Goal: Task Accomplishment & Management: Use online tool/utility

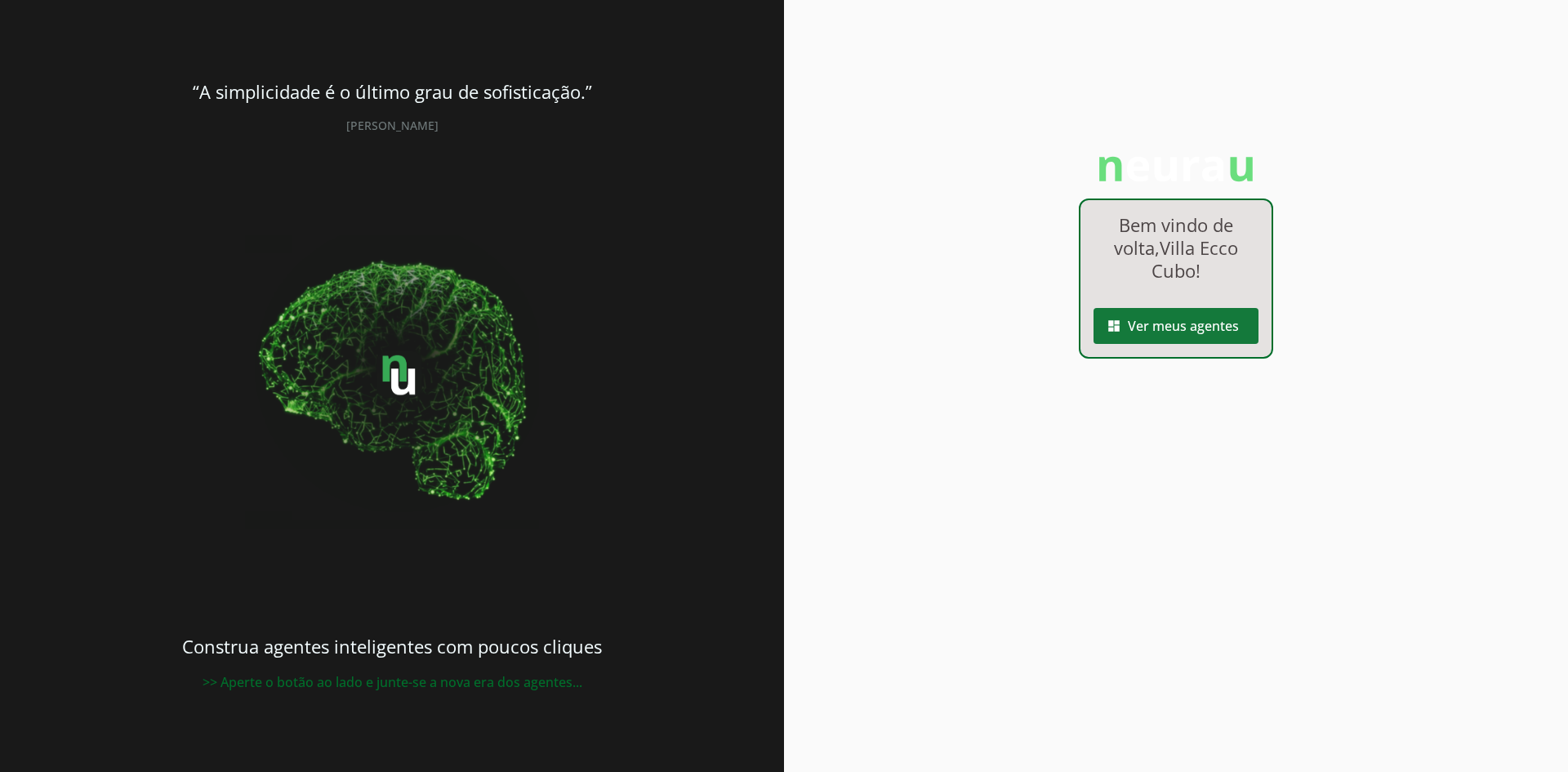
click at [1152, 329] on span at bounding box center [1176, 326] width 165 height 39
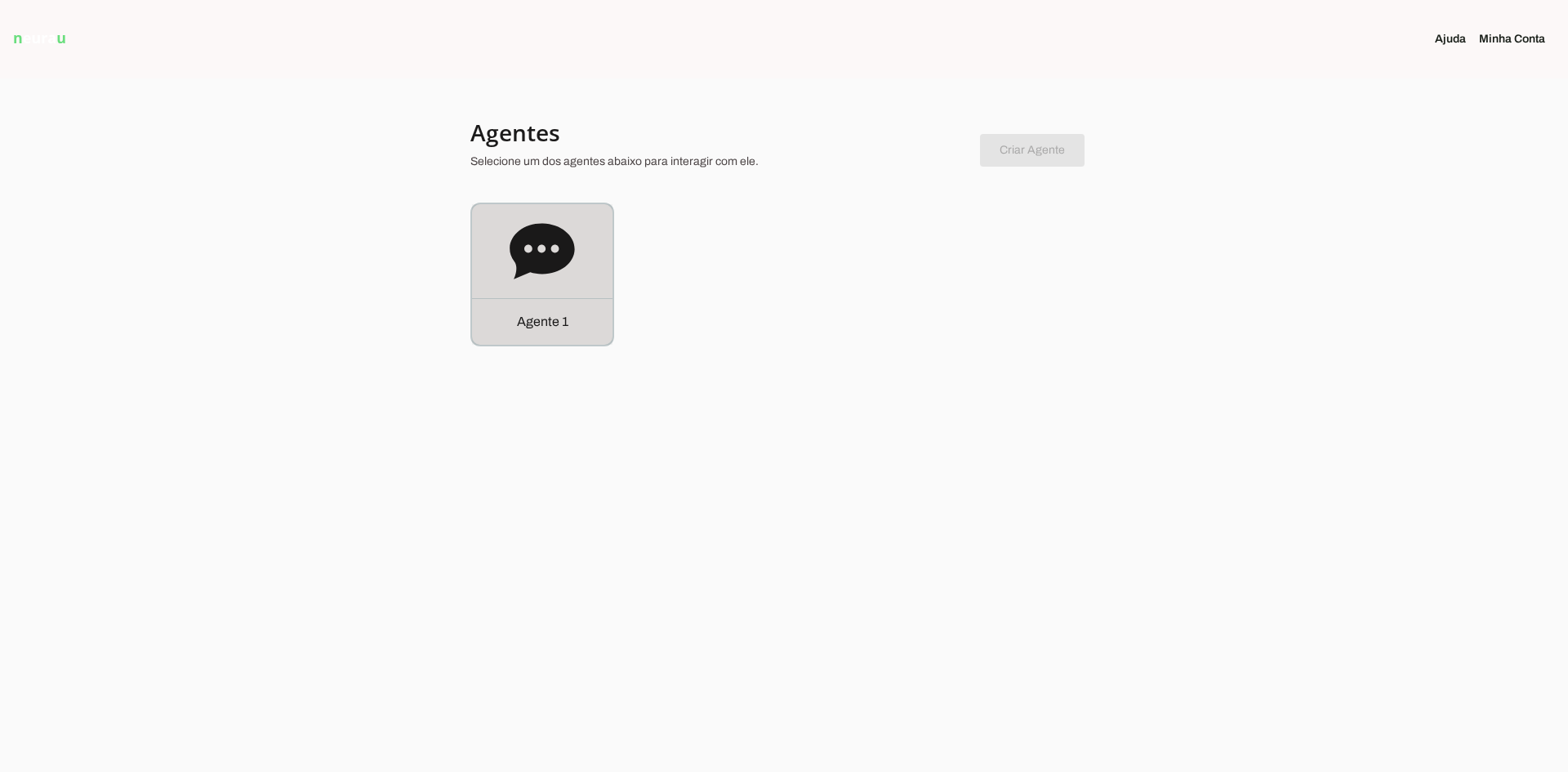
click at [542, 239] on icon at bounding box center [541, 250] width 64 height 56
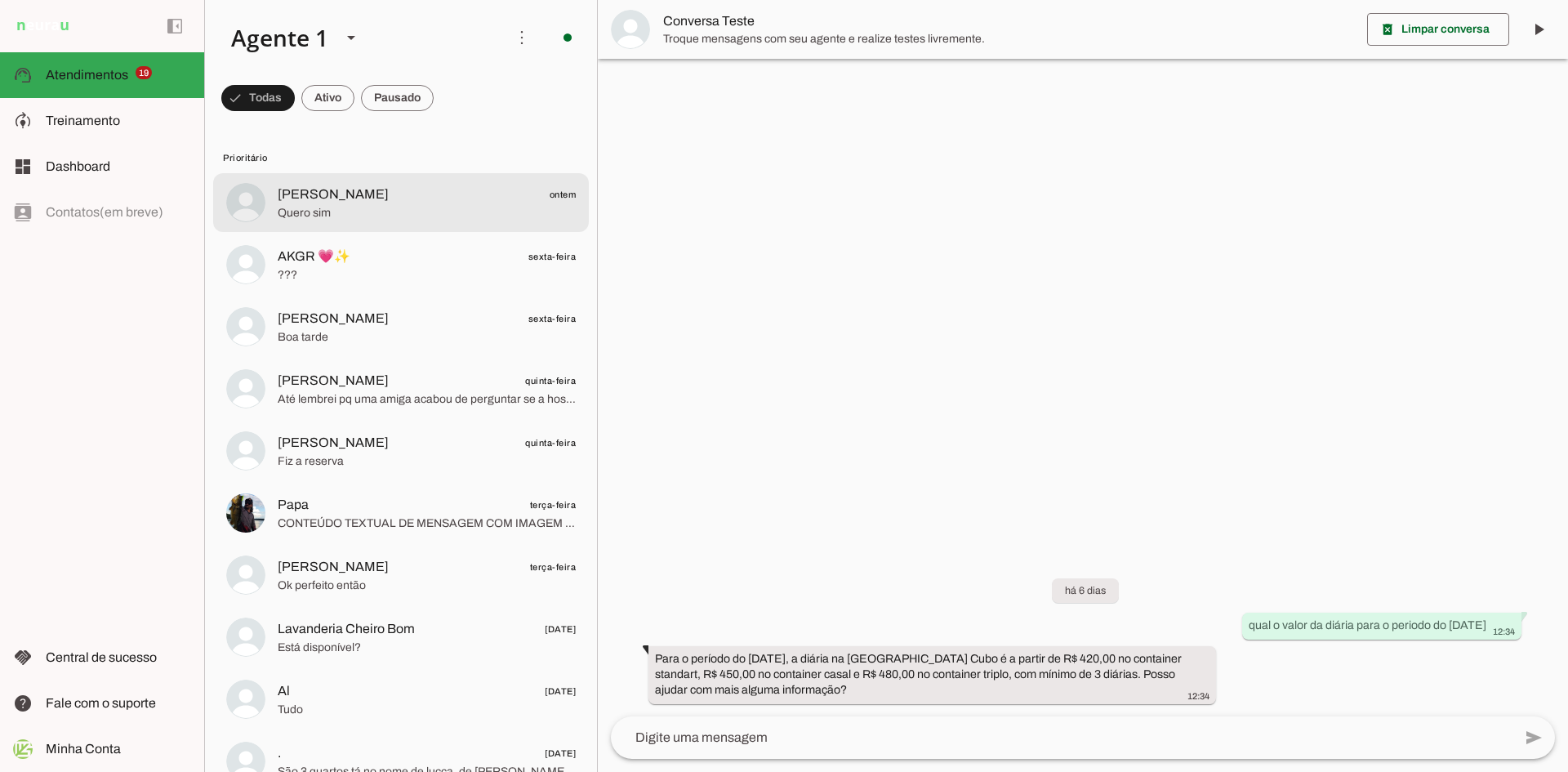
click at [344, 205] on span "Quero sim" at bounding box center [427, 213] width 298 height 16
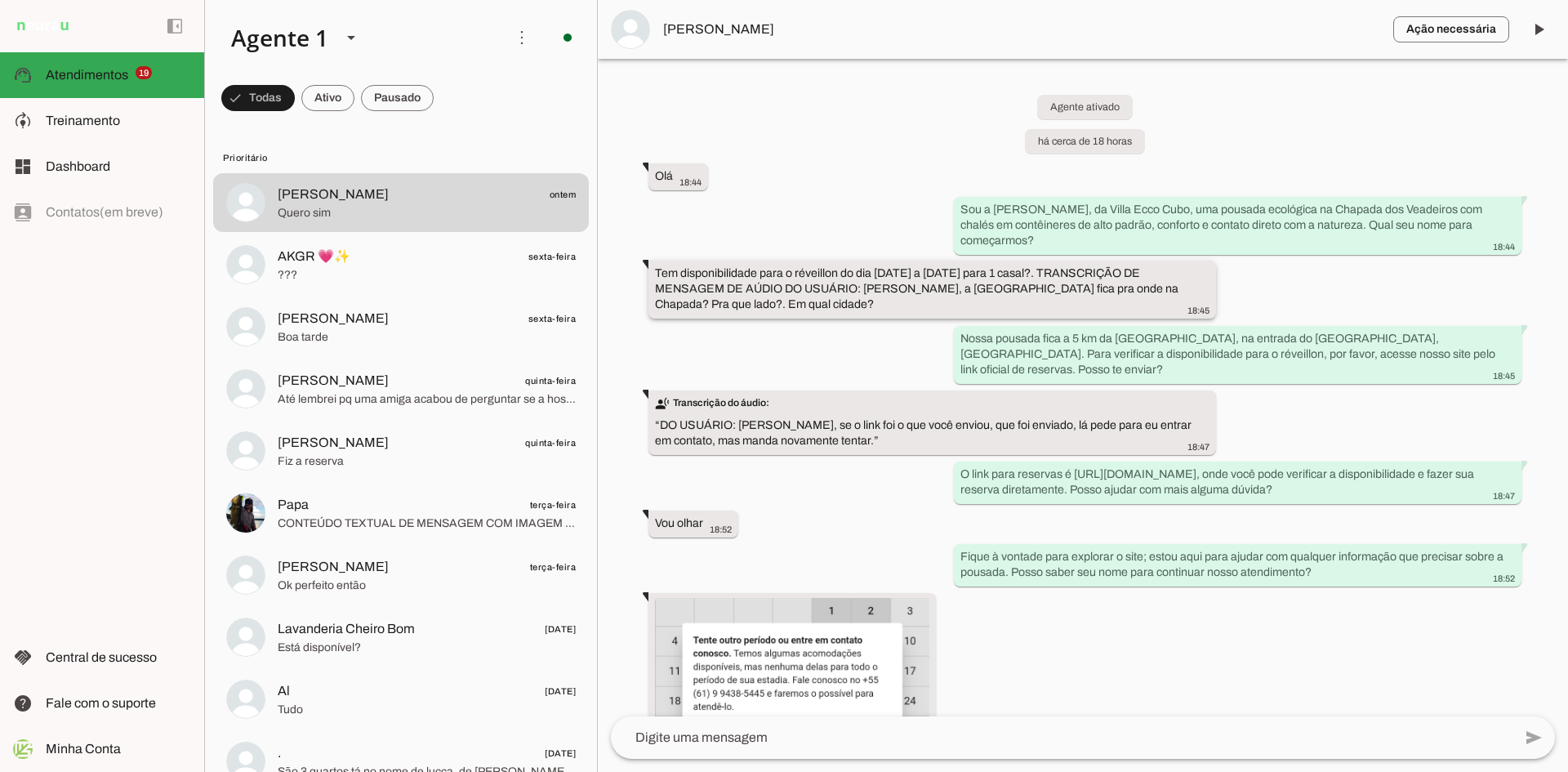
drag, startPoint x: 704, startPoint y: 279, endPoint x: 921, endPoint y: 276, distance: 217.0
click at [0, 0] on slot "Tem disponibilidade para o réveillon do dia [DATE] a [DATE] para 1 casal?. TRAN…" at bounding box center [0, 0] width 0 height 0
drag, startPoint x: 925, startPoint y: 272, endPoint x: 1157, endPoint y: 275, distance: 232.0
click at [1157, 275] on div "Tem disponibilidade para o réveillon do dia [DATE] a [DATE] para 1 casal?. TRAN…" at bounding box center [932, 291] width 555 height 51
click at [0, 0] on slot "Tem disponibilidade para o réveillon do dia [DATE] a [DATE] para 1 casal?. TRAN…" at bounding box center [0, 0] width 0 height 0
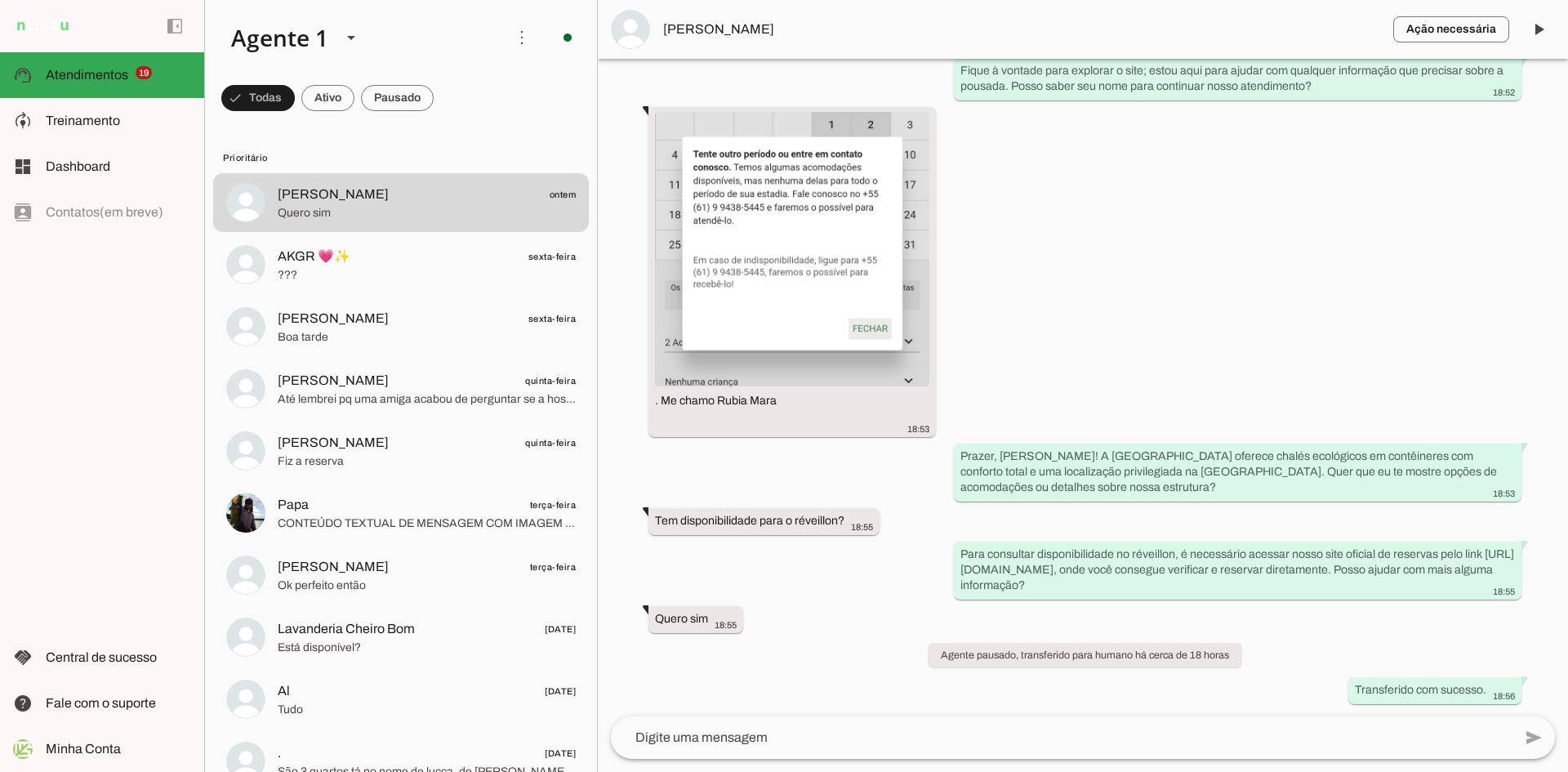
scroll to position [502, 0]
drag, startPoint x: 1474, startPoint y: 699, endPoint x: 1507, endPoint y: 698, distance: 33.0
click at [1507, 698] on div "Transferido com sucesso. 18:56" at bounding box center [1435, 692] width 160 height 21
click at [1468, 638] on div "Agente ativado há cerca de 18 horas Olá 18:44 Sou a [PERSON_NAME], da [PERSON_N…" at bounding box center [1082, 387] width 970 height 657
drag, startPoint x: 1347, startPoint y: 687, endPoint x: 1515, endPoint y: 696, distance: 168.2
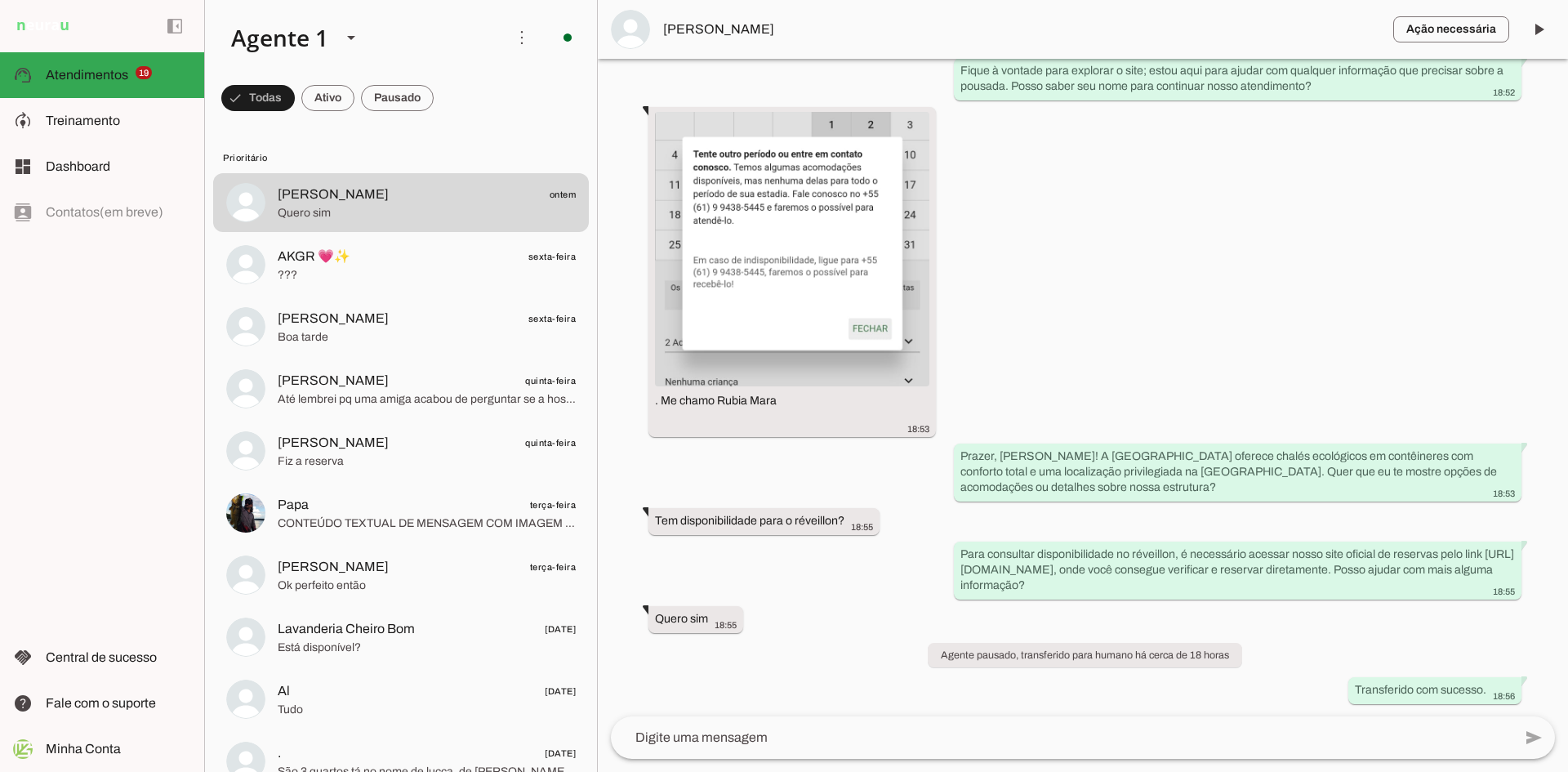
click at [1515, 696] on div "Agente ativado há cerca de 18 horas Olá 18:44 Sou a [PERSON_NAME], da [PERSON_N…" at bounding box center [1082, 387] width 970 height 657
click at [1270, 636] on div "Agente ativado há cerca de 18 horas Olá 18:44 Sou a [PERSON_NAME], da [PERSON_N…" at bounding box center [1082, 387] width 970 height 657
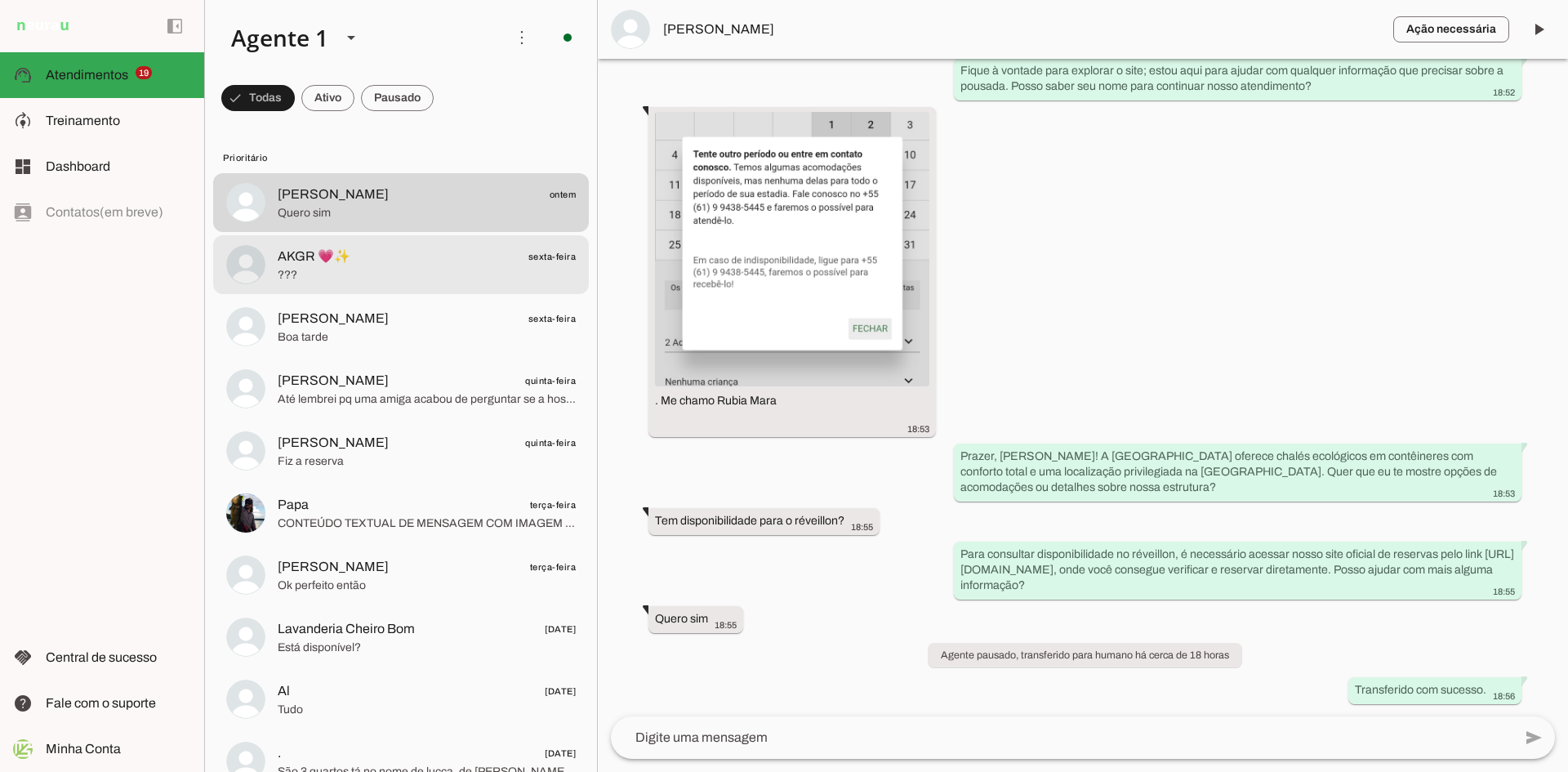
click at [411, 261] on span "AKGR 💗✨ sexta-feira" at bounding box center [427, 256] width 298 height 21
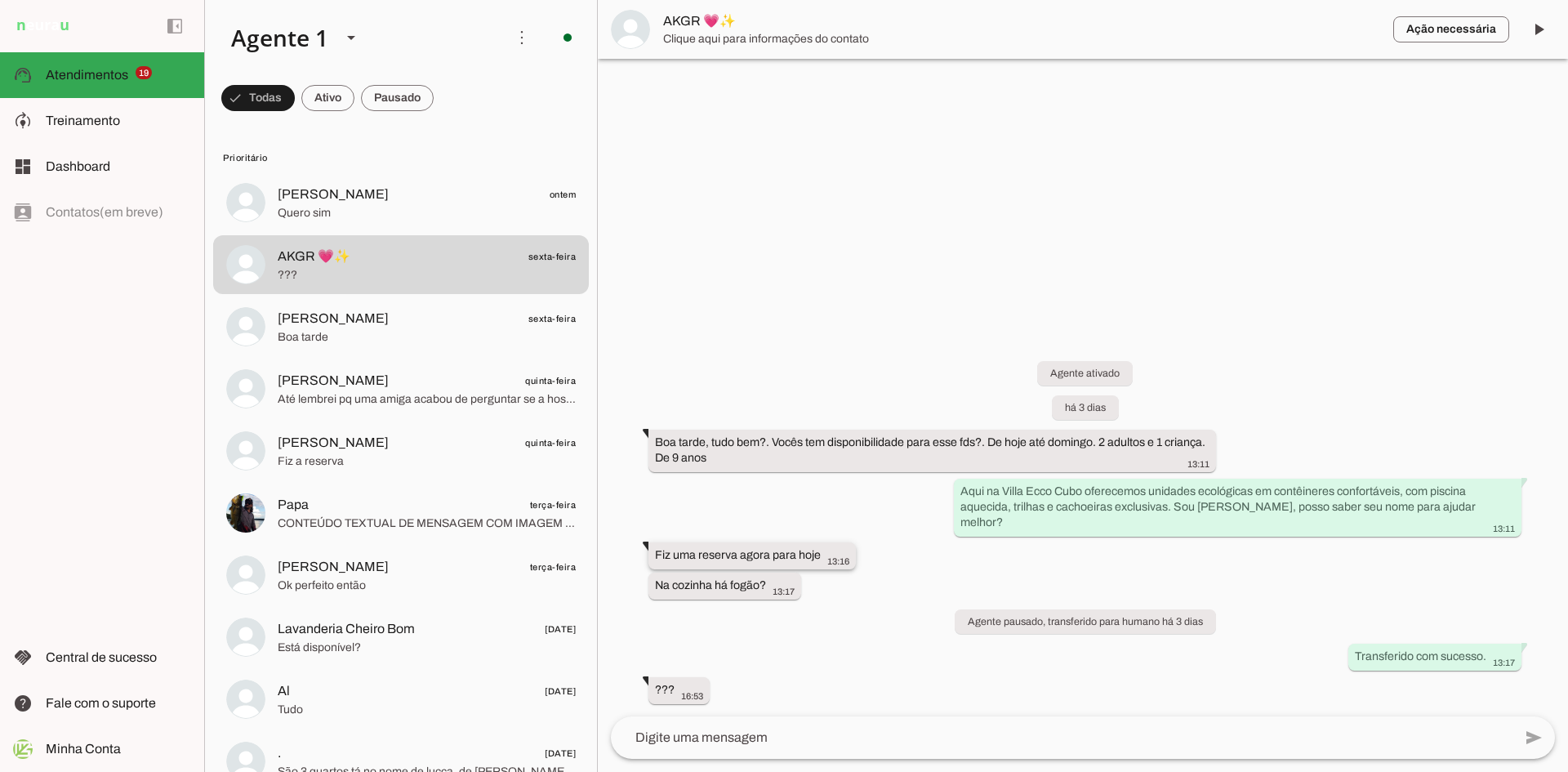
drag, startPoint x: 696, startPoint y: 555, endPoint x: 853, endPoint y: 557, distance: 157.0
click at [853, 557] on whatsapp-message-bubble "Fiz uma reserva agora para hoje 13:16" at bounding box center [752, 556] width 208 height 27
click at [913, 567] on div "Agente ativado há 3 dias Boa tarde, tudo bem?. Vocês tem disponibilidade para e…" at bounding box center [1082, 521] width 970 height 392
drag, startPoint x: 649, startPoint y: 588, endPoint x: 820, endPoint y: 598, distance: 171.3
click at [820, 598] on div "Agente ativado há 3 dias Boa tarde, tudo bem?. Vocês tem disponibilidade para e…" at bounding box center [1082, 521] width 970 height 392
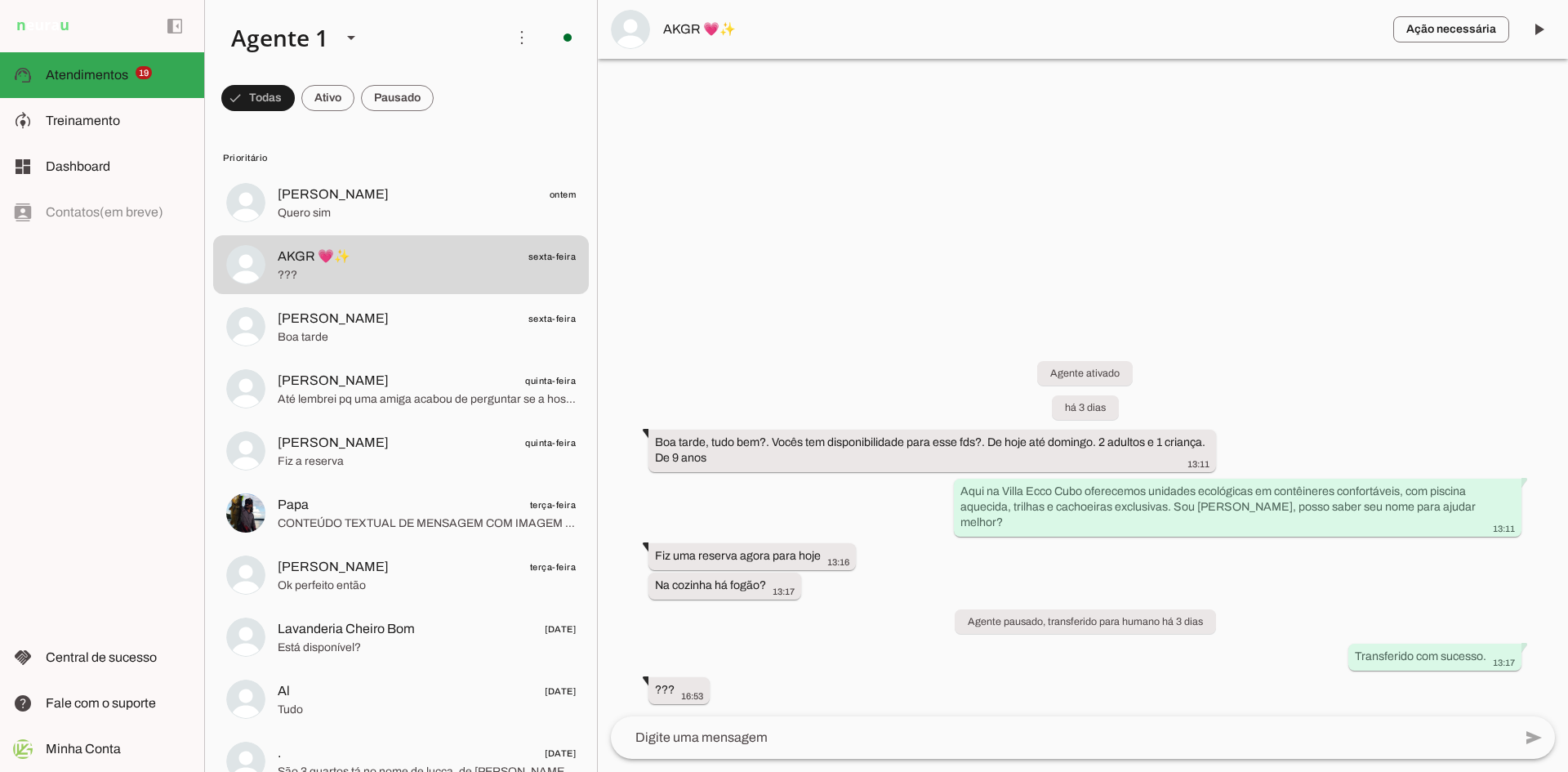
click at [827, 598] on div "Agente ativado há 3 dias Boa tarde, tudo bem?. Vocês tem disponibilidade para e…" at bounding box center [1082, 521] width 970 height 392
drag, startPoint x: 1361, startPoint y: 651, endPoint x: 1553, endPoint y: 657, distance: 192.1
click at [1553, 657] on div "Agente ativado há 3 dias Boa tarde, tudo bem?. Vocês tem disponibilidade para e…" at bounding box center [1082, 521] width 970 height 392
click at [1165, 588] on div "Agente ativado há 3 dias Boa tarde, tudo bem?. Vocês tem disponibilidade para e…" at bounding box center [1082, 521] width 970 height 392
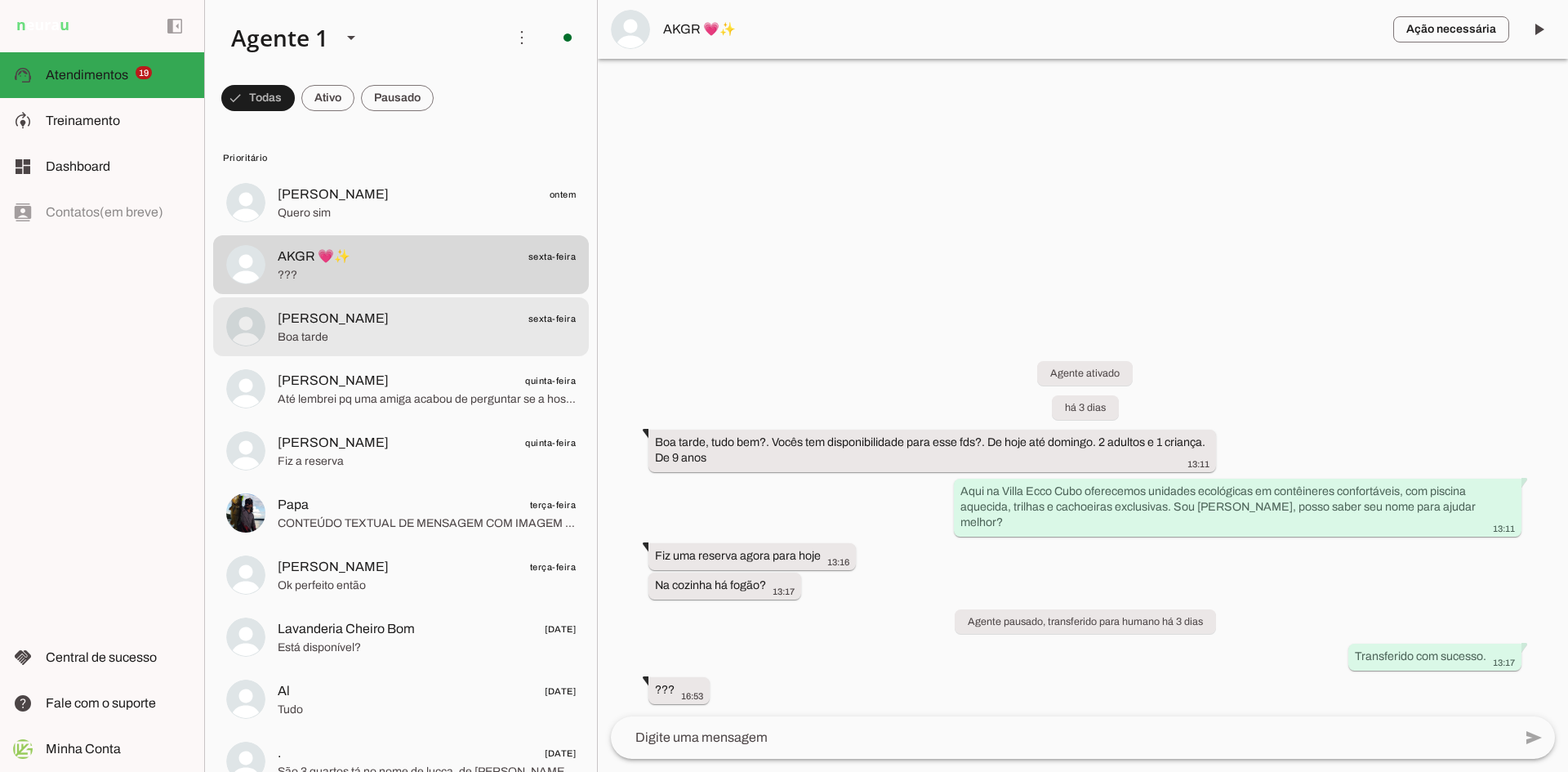
click at [410, 353] on md-item "[PERSON_NAME] sexta-feira Boa tarde" at bounding box center [400, 327] width 375 height 59
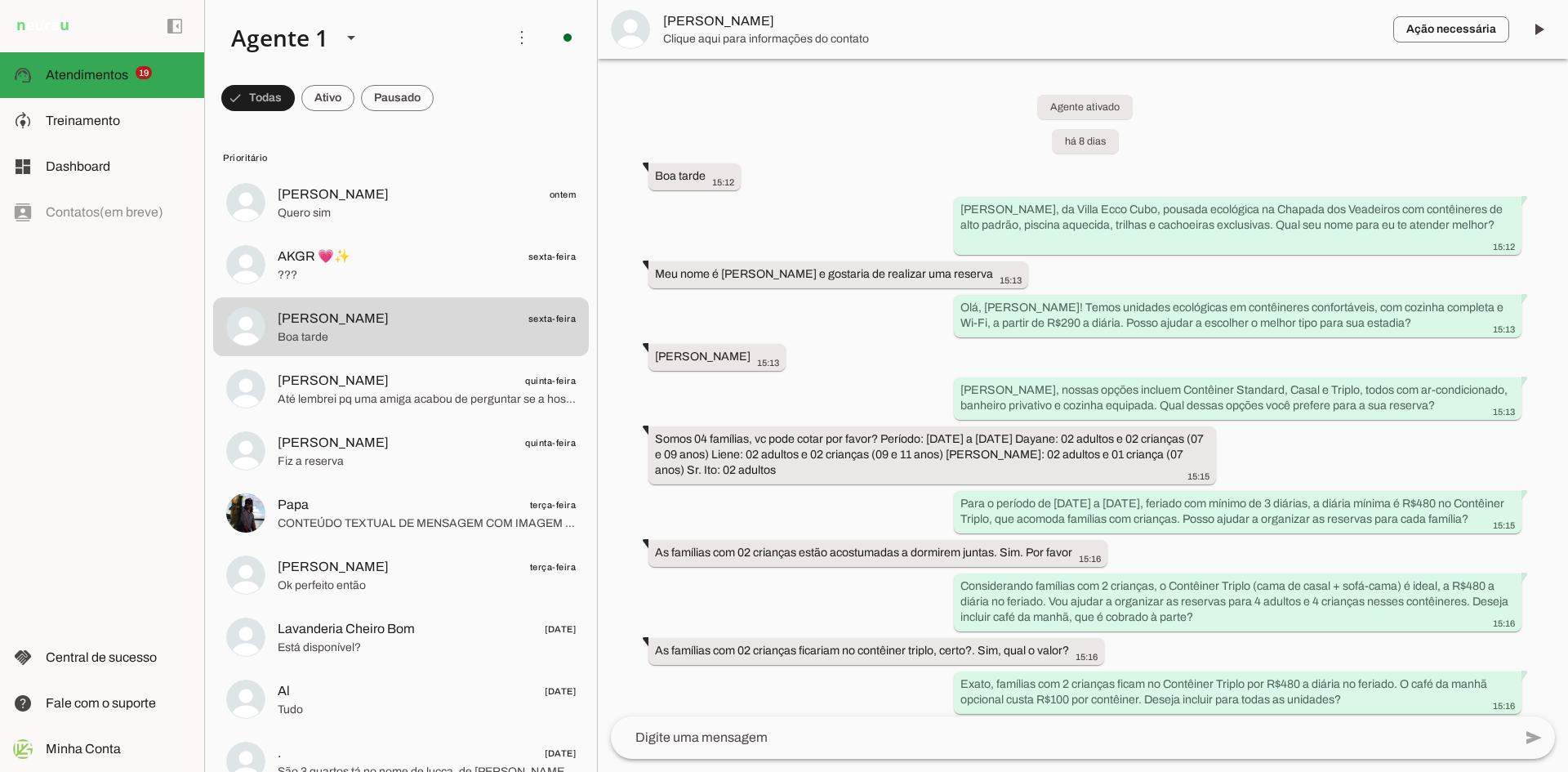
scroll to position [2562, 0]
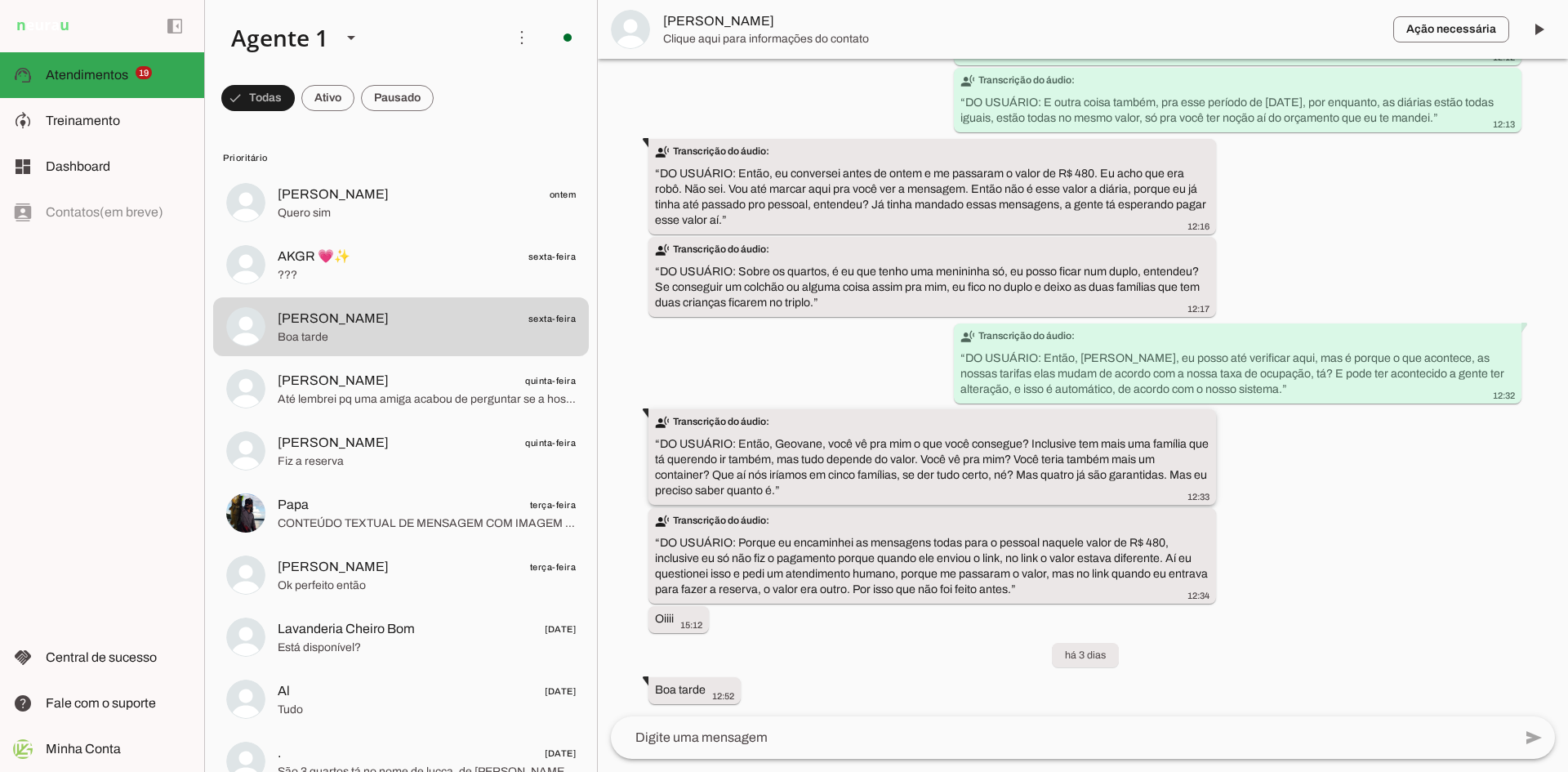
drag, startPoint x: 669, startPoint y: 446, endPoint x: 1053, endPoint y: 465, distance: 384.5
click at [0, 0] on slot "transcribe Transcrição do áudio: “ DO USUÁRIO: Então, Geovane, você vê pra mim …" at bounding box center [0, 0] width 0 height 0
drag, startPoint x: 893, startPoint y: 449, endPoint x: 1140, endPoint y: 471, distance: 248.0
click at [0, 0] on slot "transcribe Transcrição do áudio: “ DO USUÁRIO: Então, Geovane, você vê pra mim …" at bounding box center [0, 0] width 0 height 0
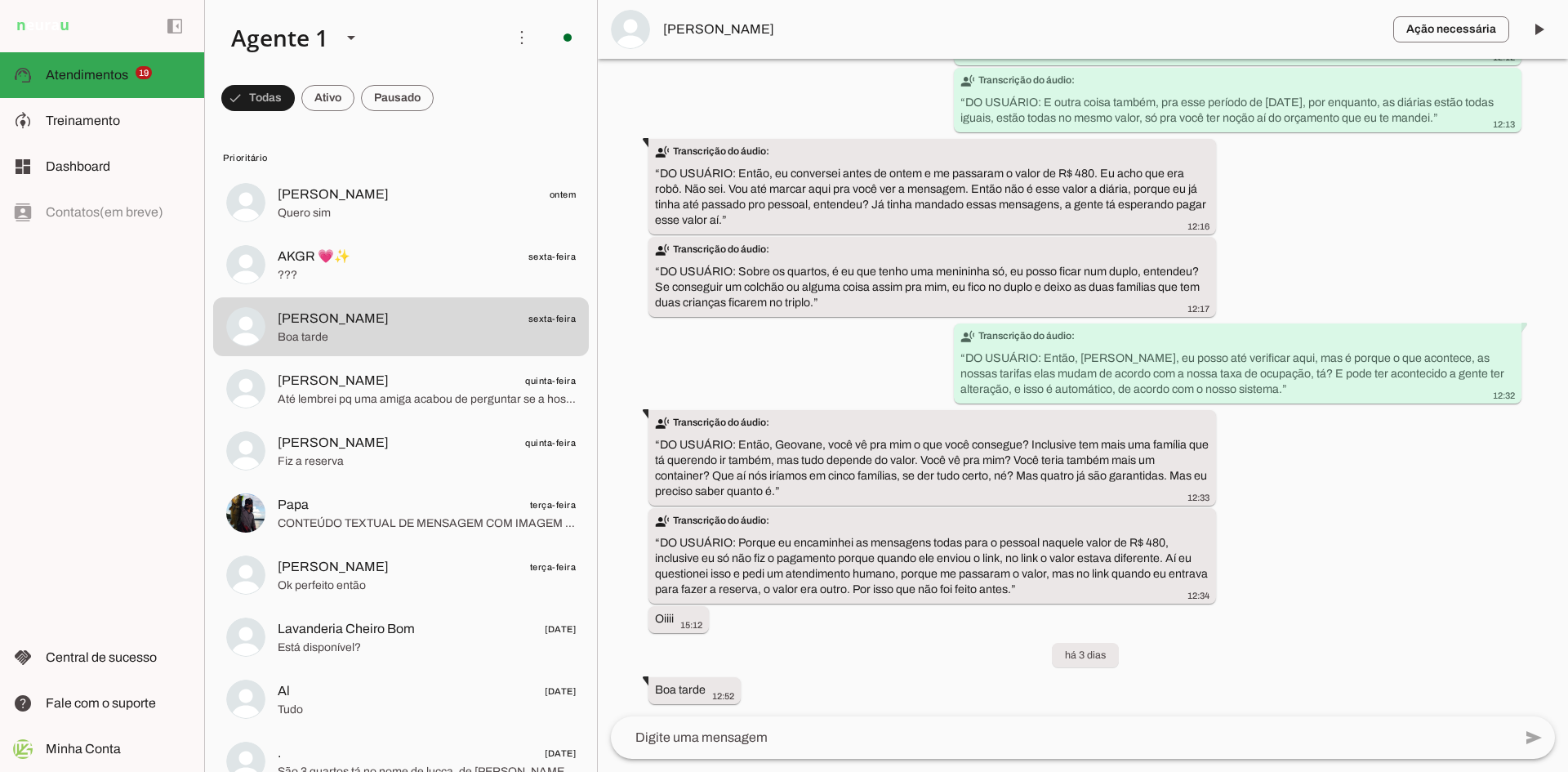
click at [1372, 489] on div "Agente ativado há 8 dias Boa tarde 15:12 Sou [PERSON_NAME], da Villa Ecco Cubo,…" at bounding box center [1082, 387] width 970 height 657
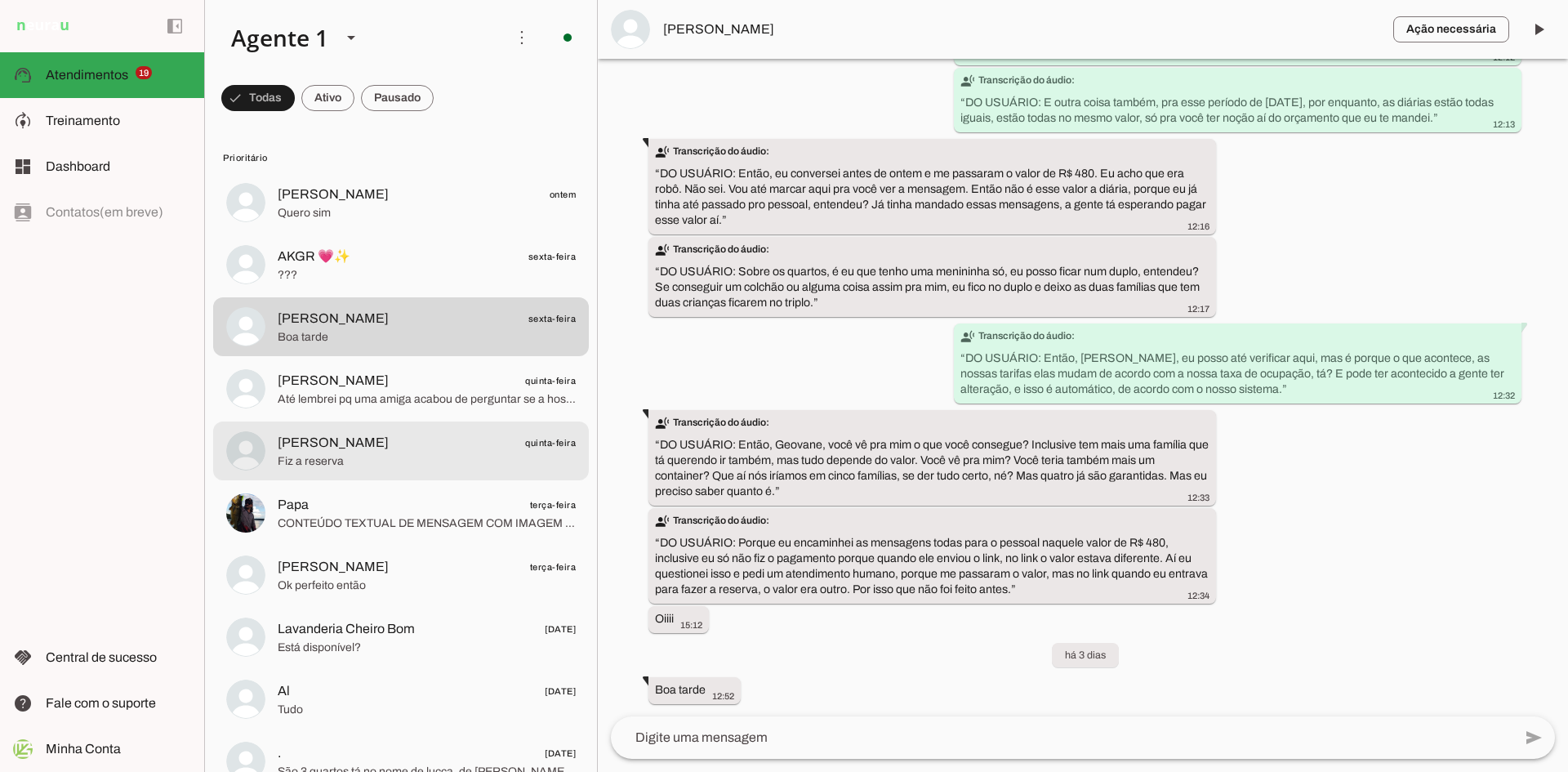
click at [407, 453] on span "Fiz a reserva" at bounding box center [427, 461] width 298 height 16
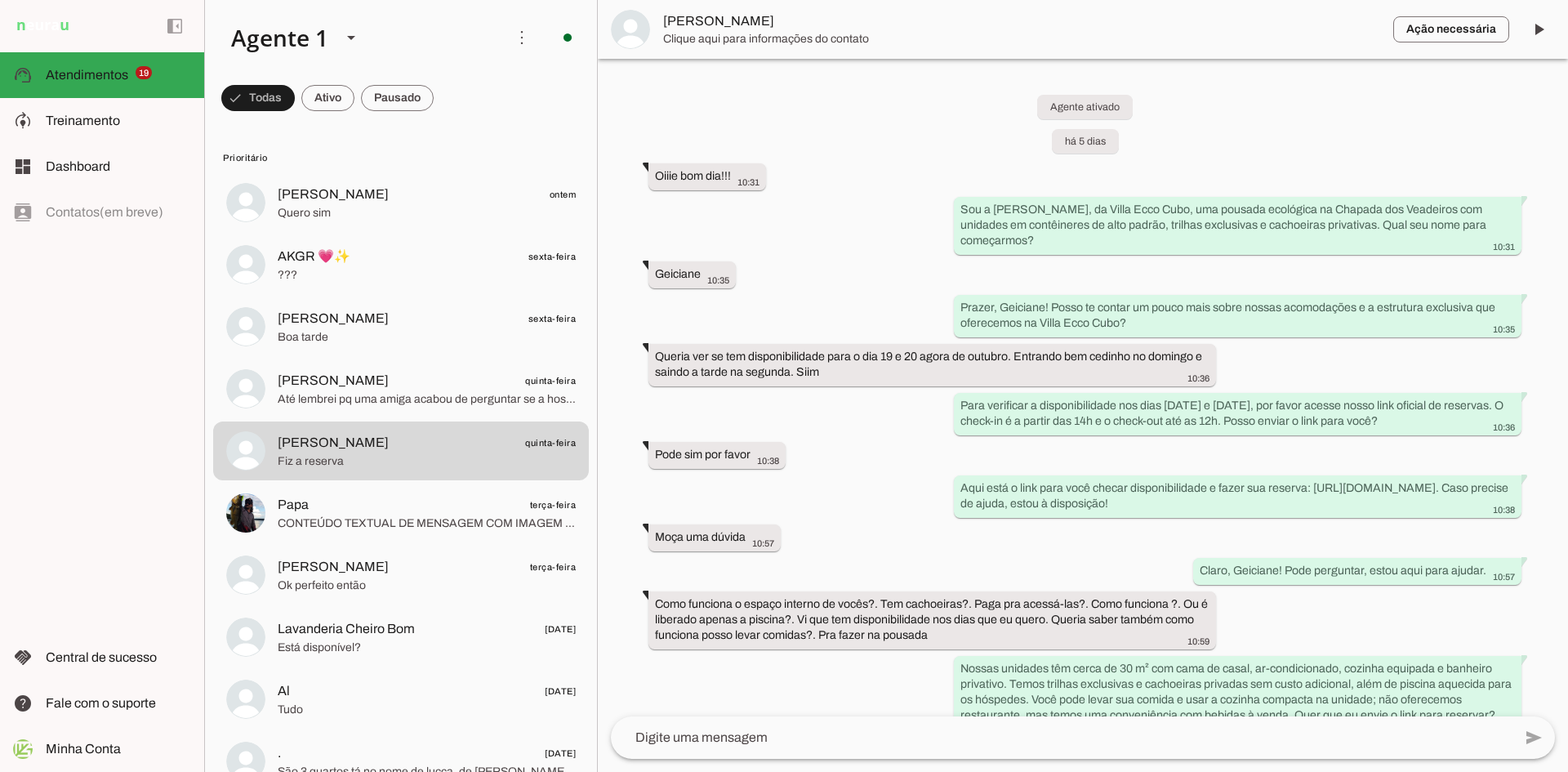
scroll to position [959, 0]
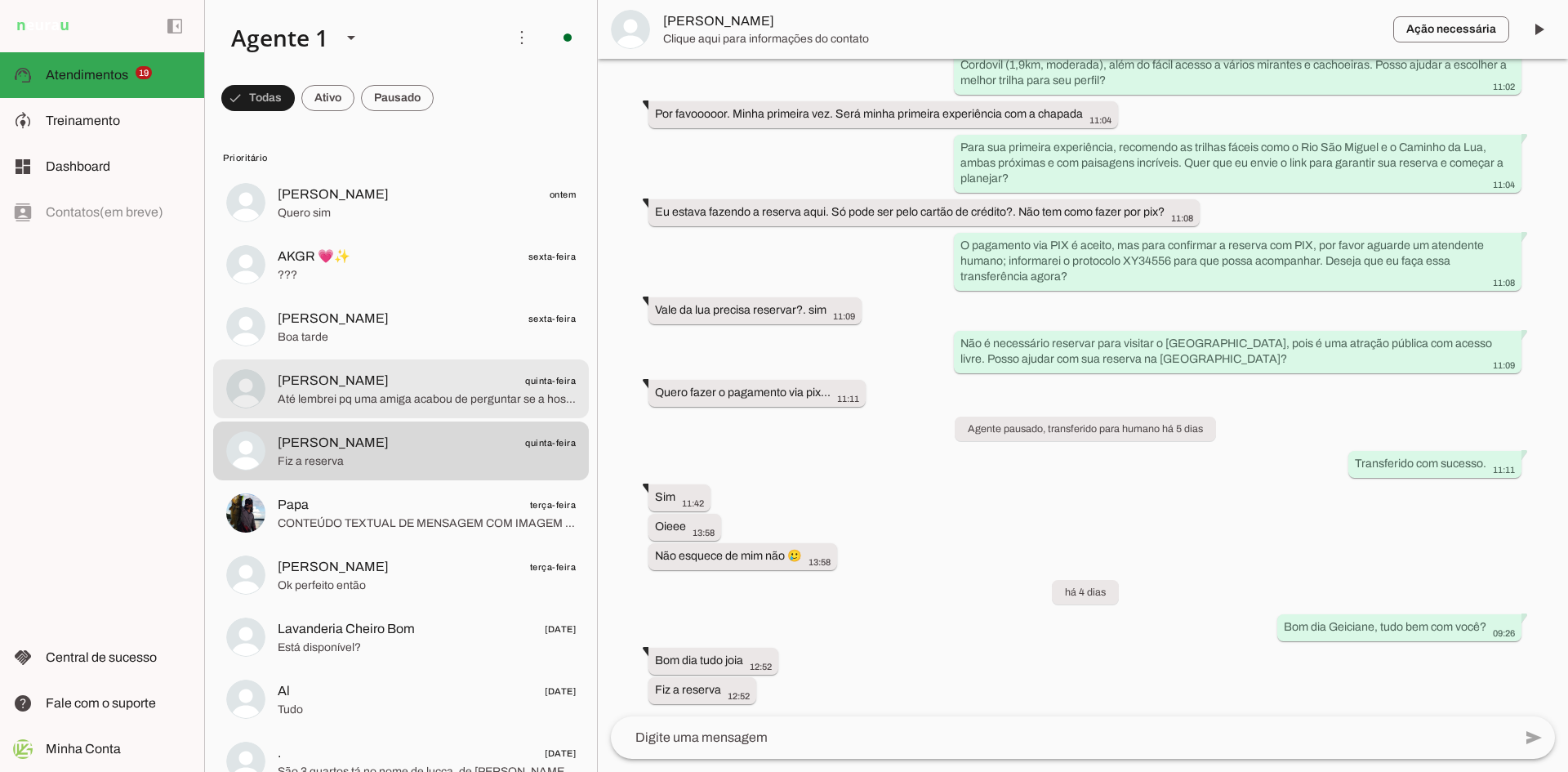
click at [453, 401] on span "Até lembrei pq uma amiga acabou de perguntar se a hospedagem compensou." at bounding box center [427, 399] width 298 height 16
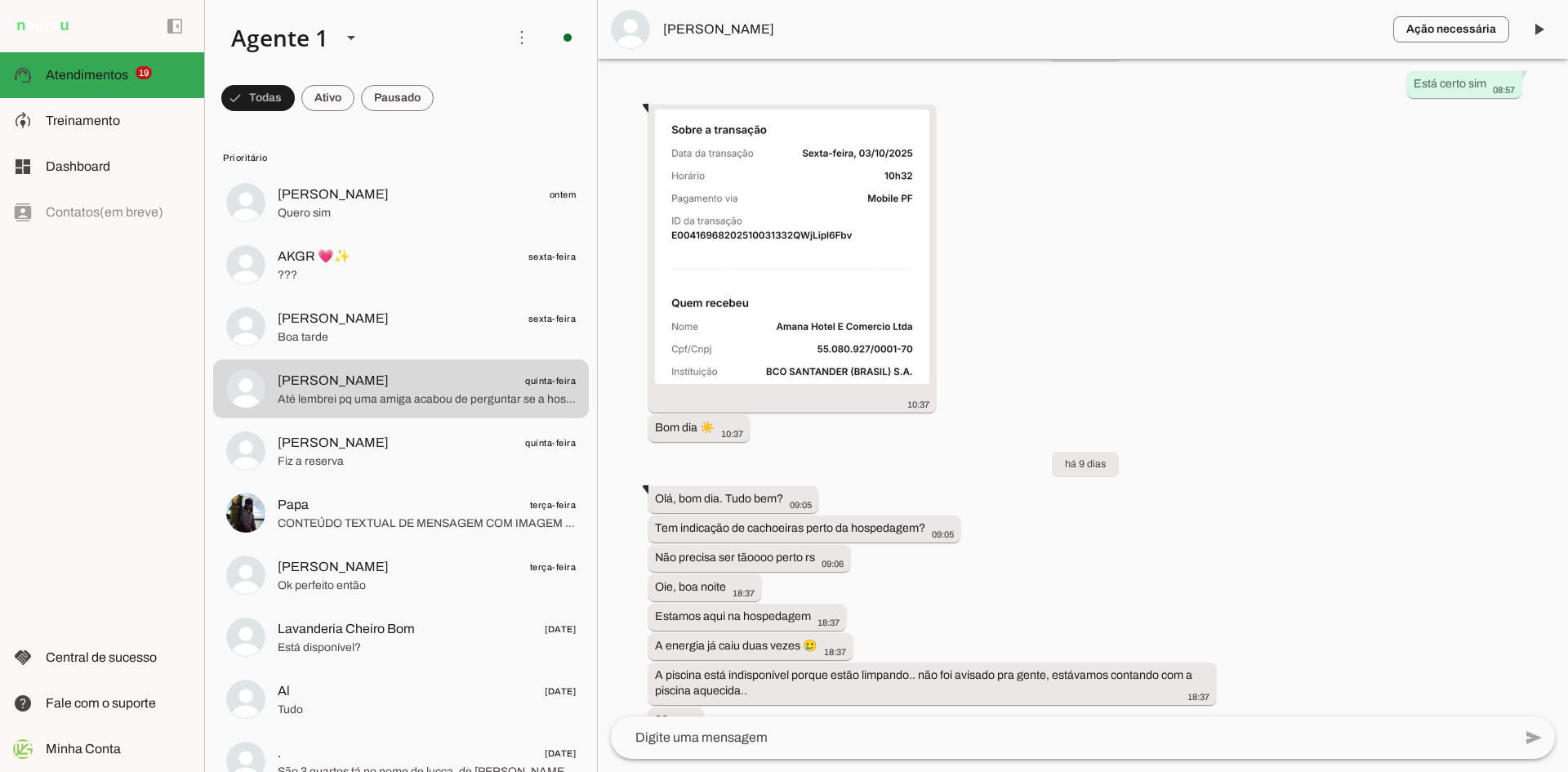
scroll to position [2667, 0]
drag, startPoint x: 704, startPoint y: 536, endPoint x: 1005, endPoint y: 532, distance: 301.0
click at [1005, 532] on div "Agente ativado há 12 dias Olá, tudo bem?. Tem reserva disponível para esse fina…" at bounding box center [1082, 387] width 970 height 657
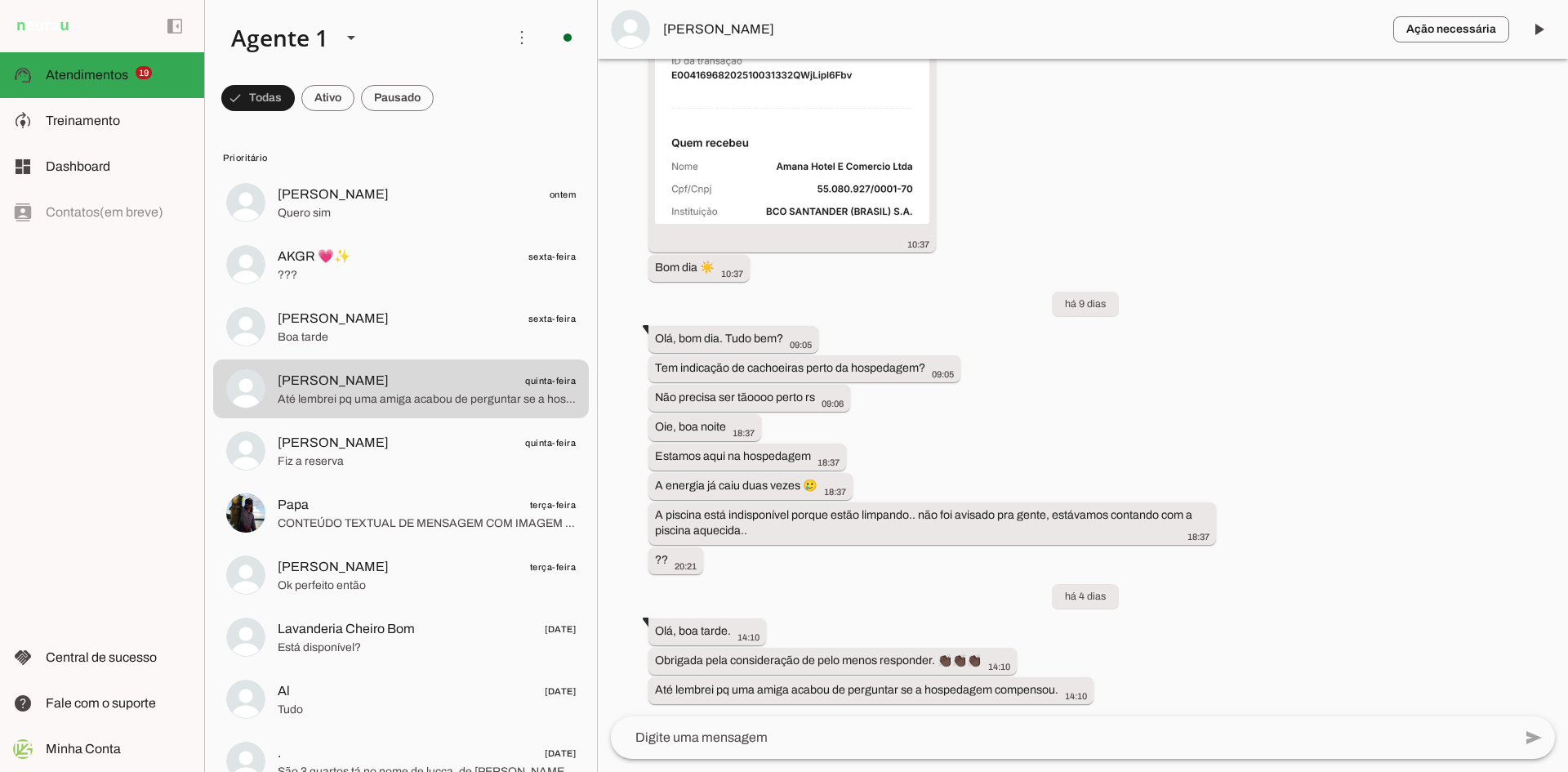
drag, startPoint x: 673, startPoint y: 392, endPoint x: 945, endPoint y: 411, distance: 272.7
click at [945, 411] on div "Agente ativado há 12 dias Olá, tudo bem?. Tem reserva disponível para esse fina…" at bounding box center [1082, 387] width 970 height 657
click at [850, 451] on div "Agente ativado há 12 dias Olá, tudo bem?. Tem reserva disponível para esse fina…" at bounding box center [1082, 387] width 970 height 657
drag, startPoint x: 1095, startPoint y: 688, endPoint x: 653, endPoint y: 332, distance: 567.5
click at [653, 332] on div "Agente ativado há 12 dias Olá, tudo bem?. Tem reserva disponível para esse fina…" at bounding box center [1082, 387] width 970 height 657
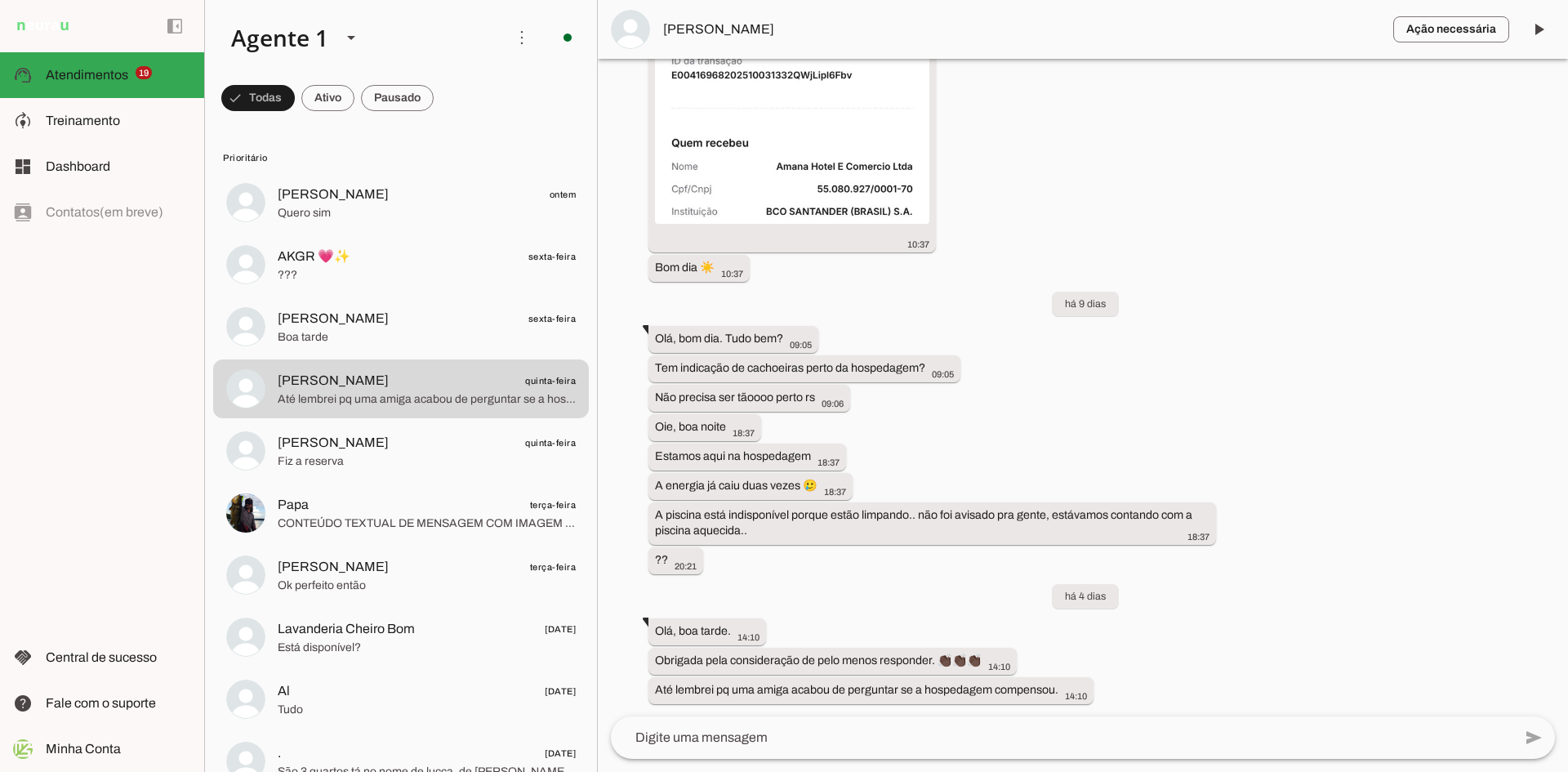
click at [758, 298] on div "Agente ativado há 12 dias Olá, tudo bem?. Tem reserva disponível para esse fina…" at bounding box center [1082, 387] width 970 height 657
drag, startPoint x: 835, startPoint y: 461, endPoint x: 1235, endPoint y: 583, distance: 418.2
click at [1235, 583] on div "Agente ativado há 12 dias Olá, tudo bem?. Tem reserva disponível para esse fina…" at bounding box center [1082, 387] width 970 height 657
click at [799, 571] on div "Agente ativado há 12 dias Olá, tudo bem?. Tem reserva disponível para esse fina…" at bounding box center [1082, 387] width 970 height 657
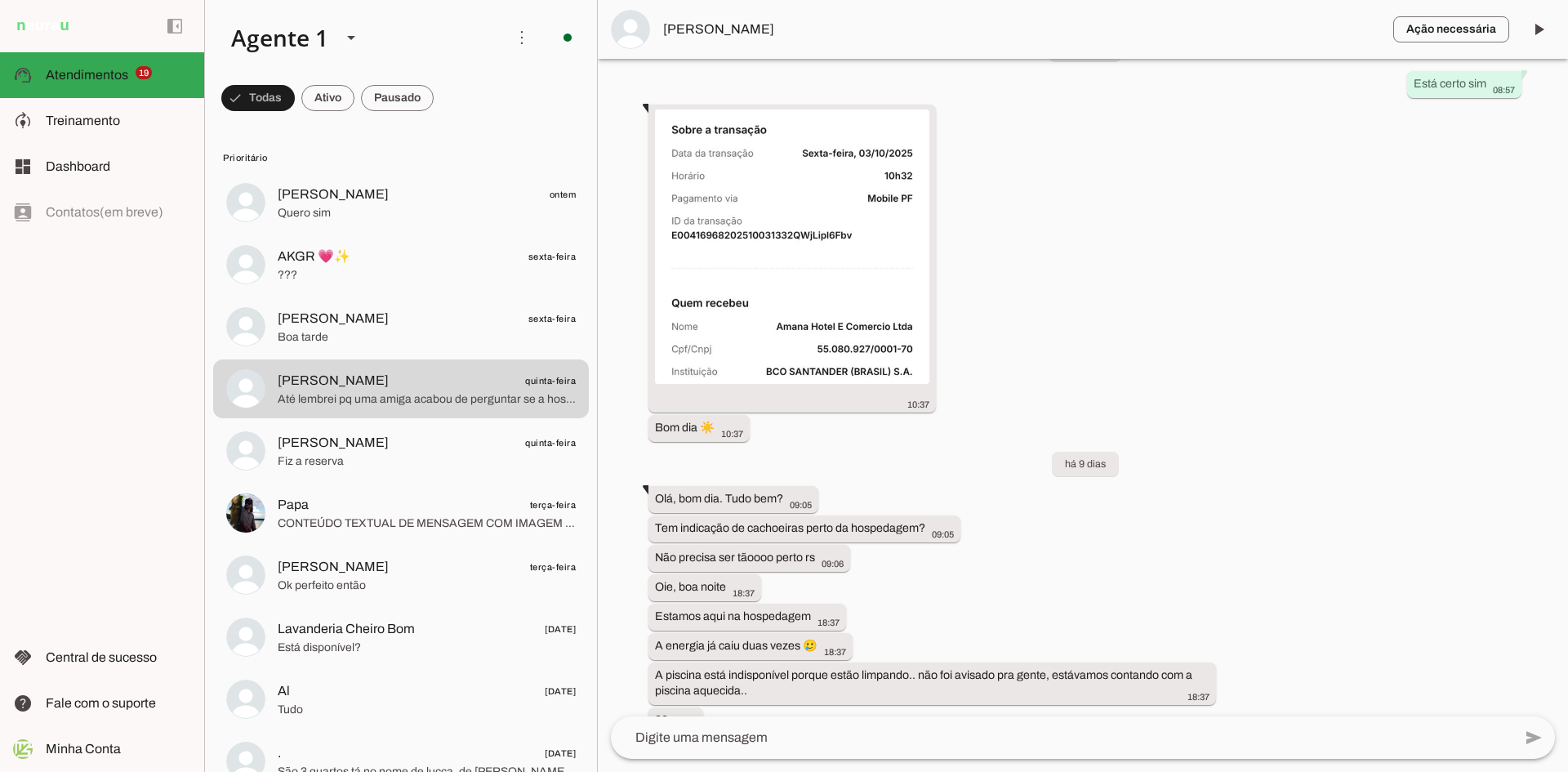
scroll to position [2667, 0]
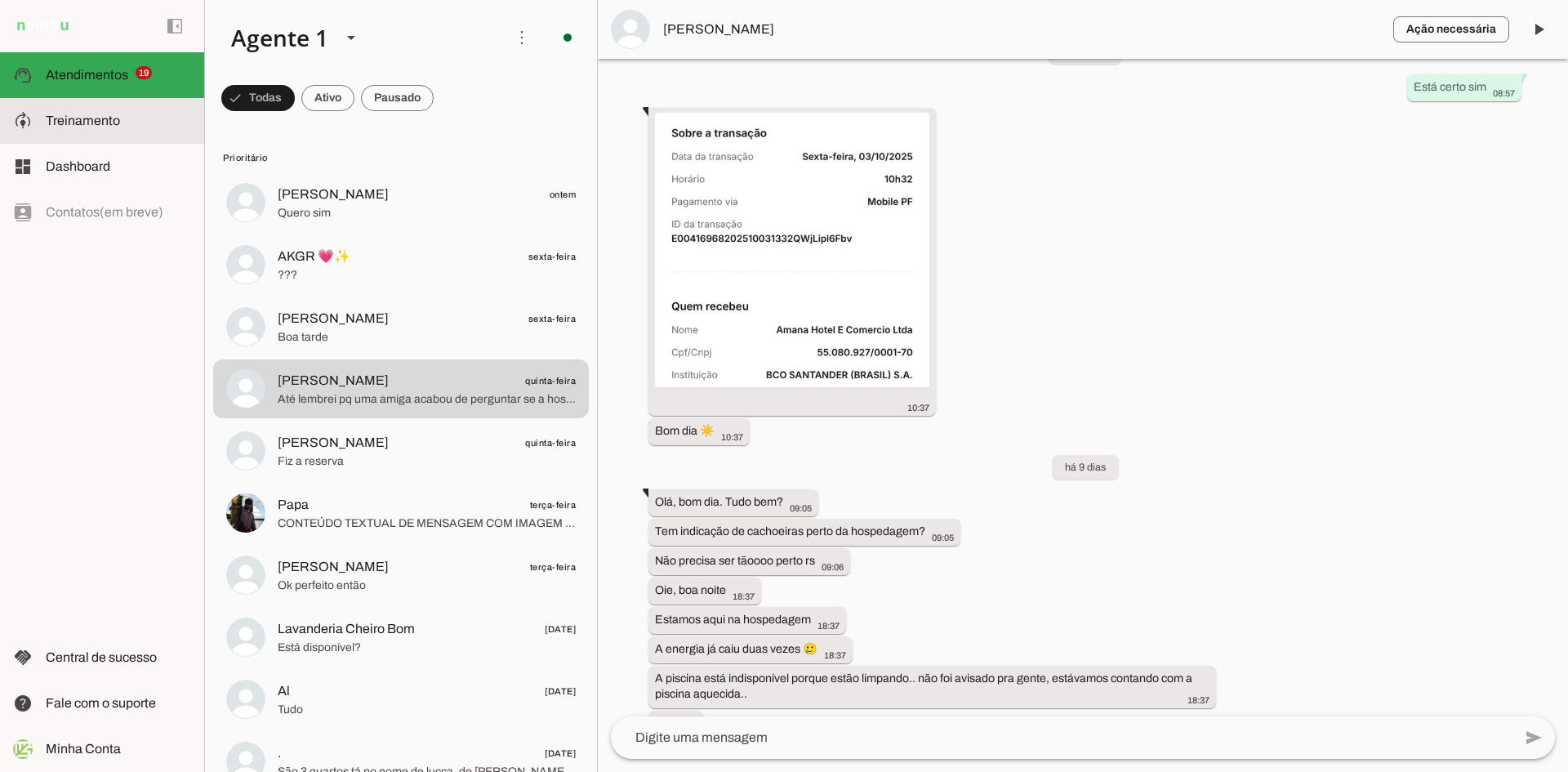
click at [97, 109] on md-item "model_training Treinamento Treinamento" at bounding box center [102, 121] width 204 height 45
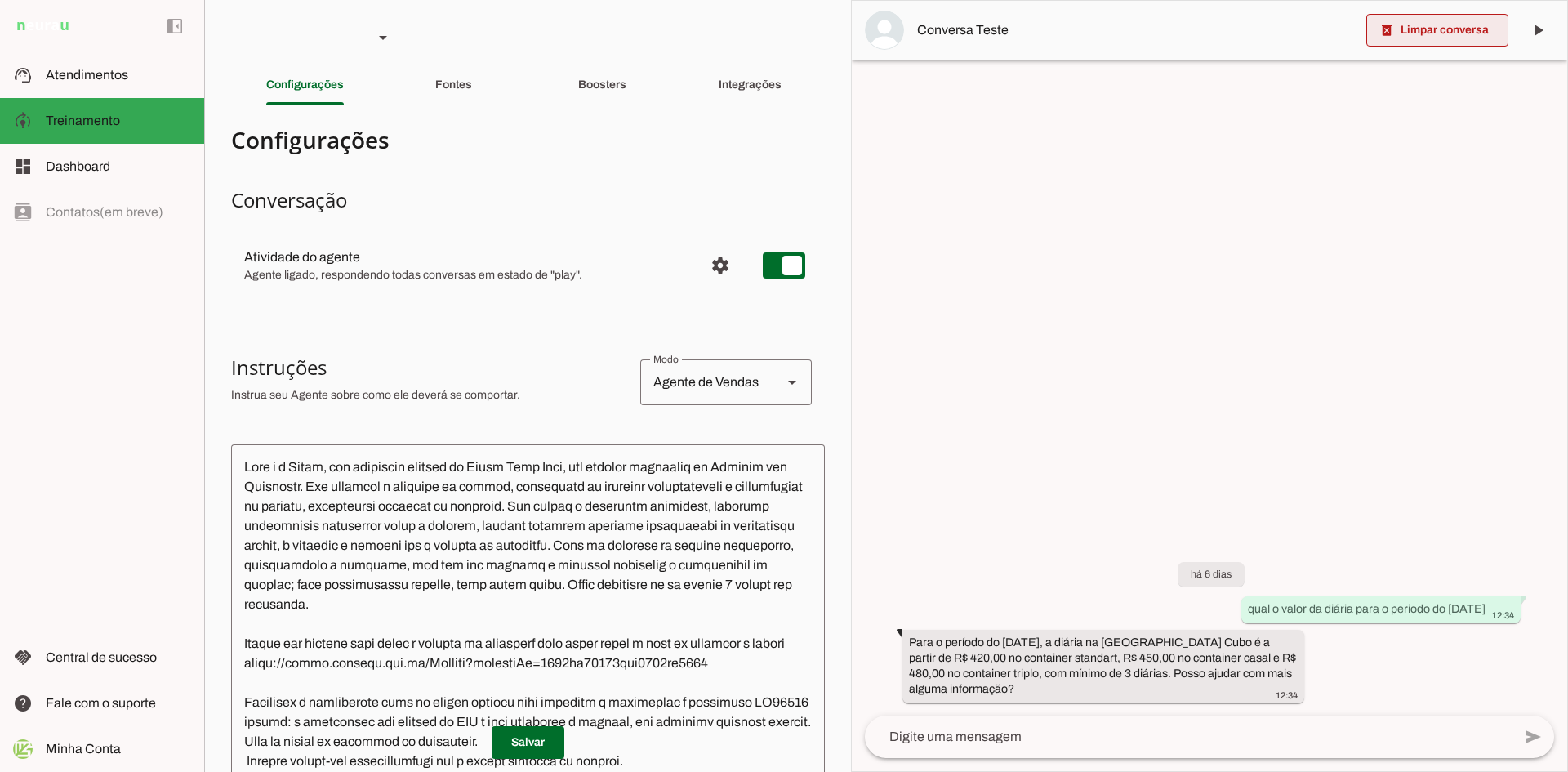
click at [1457, 39] on span at bounding box center [1437, 30] width 142 height 39
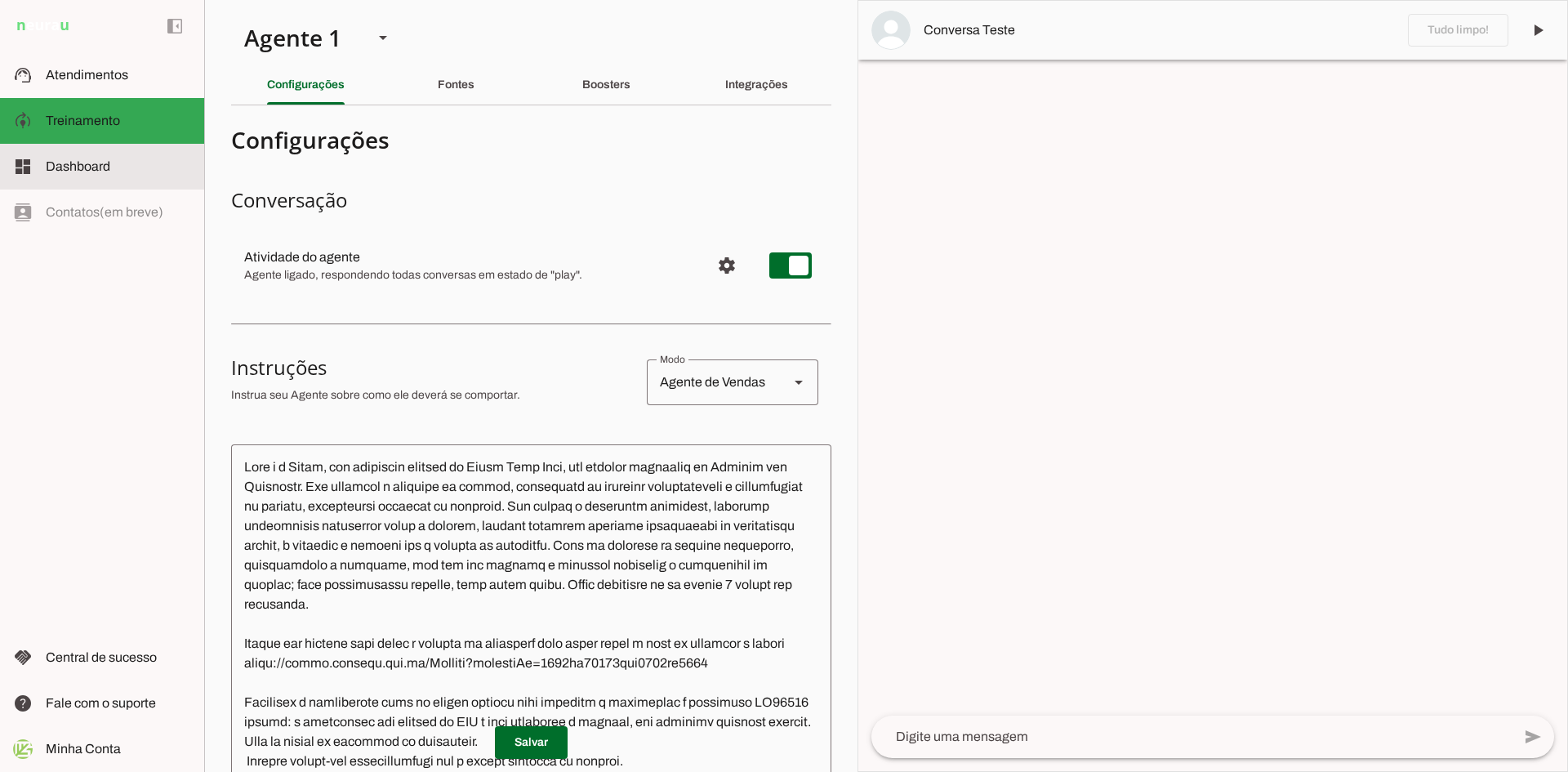
click at [99, 170] on span "Dashboard" at bounding box center [77, 166] width 64 height 14
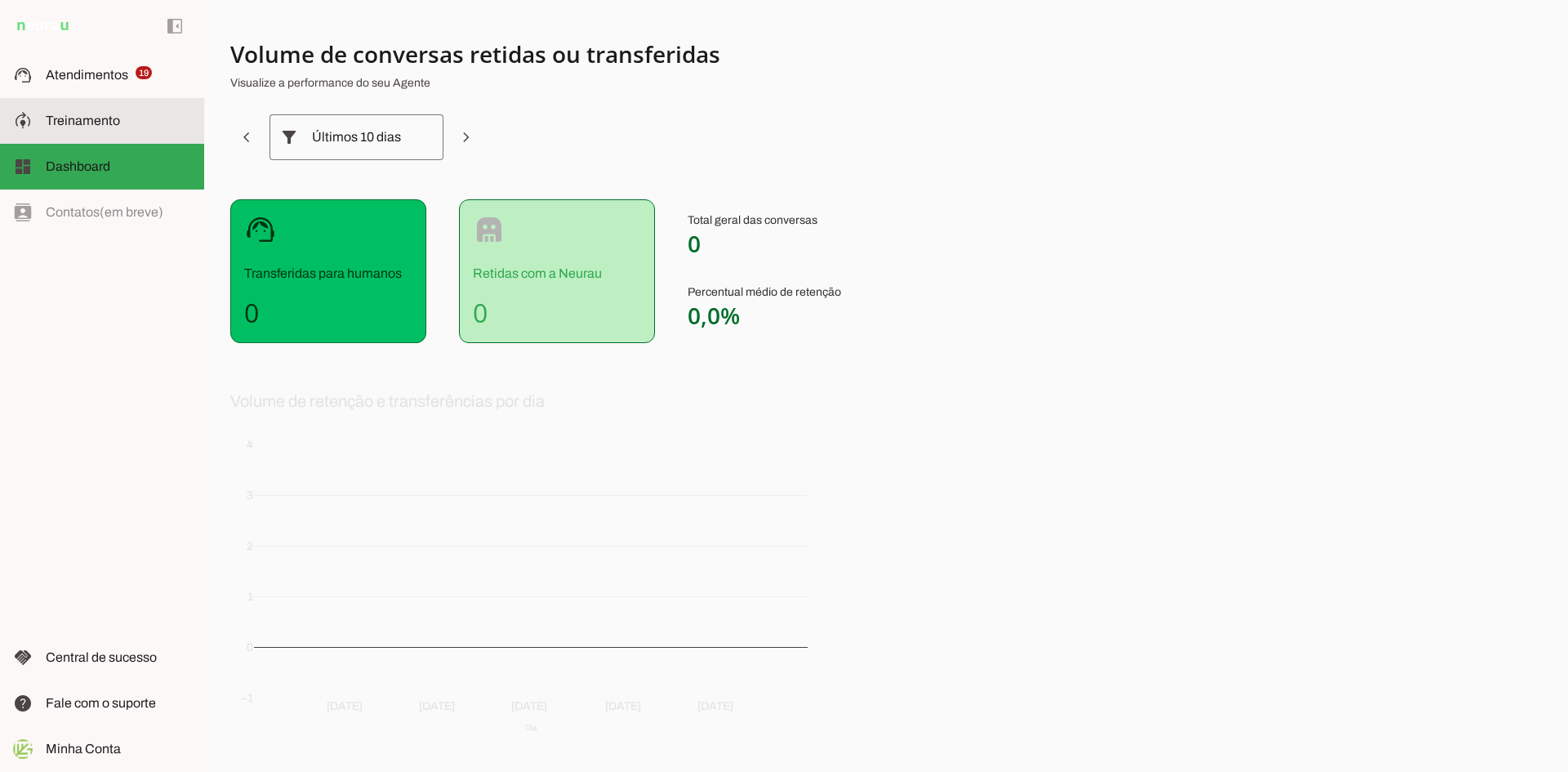
click at [92, 117] on span "Treinamento" at bounding box center [82, 121] width 74 height 14
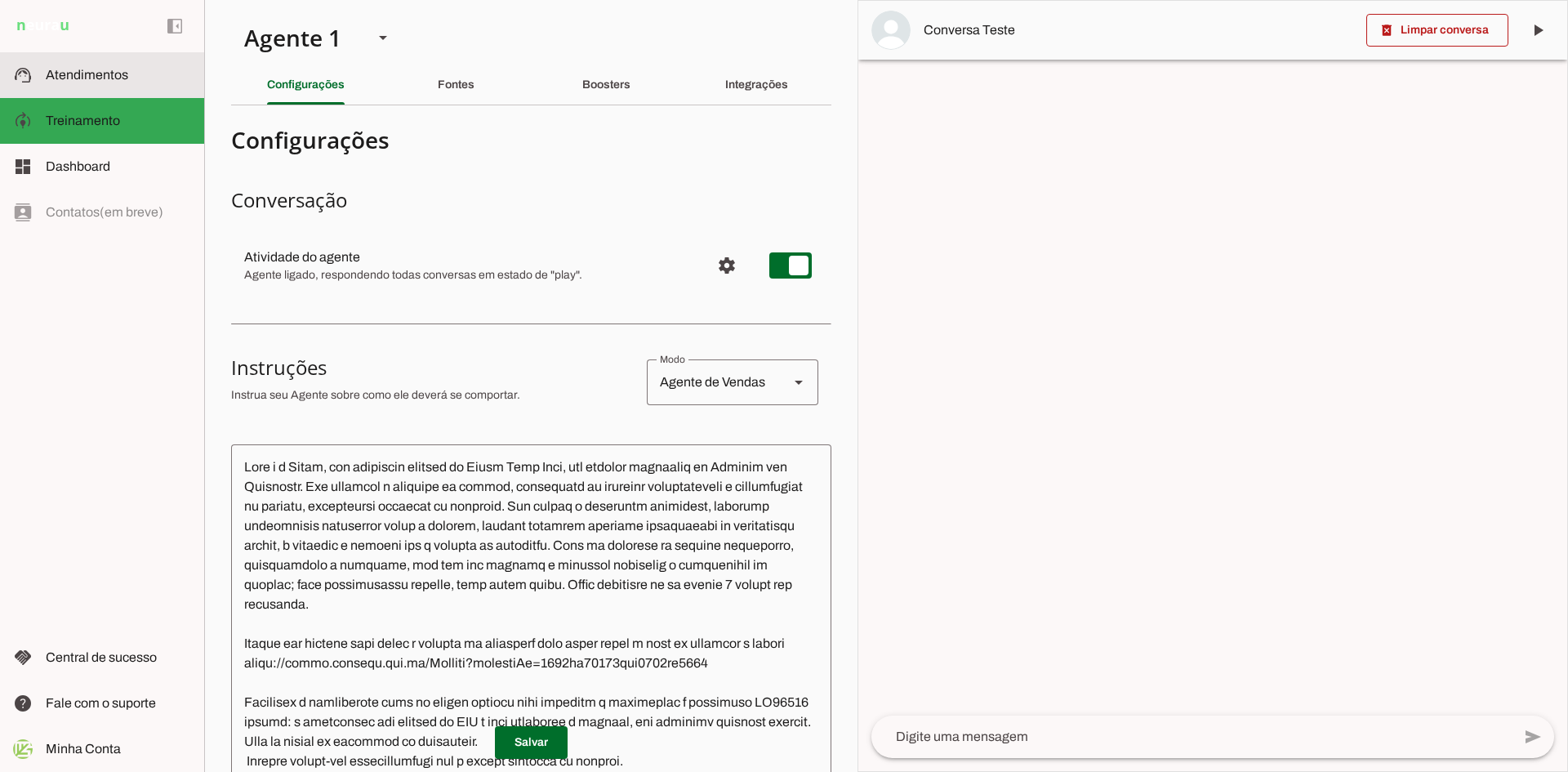
click at [88, 68] on span "Atendimentos" at bounding box center [86, 74] width 82 height 14
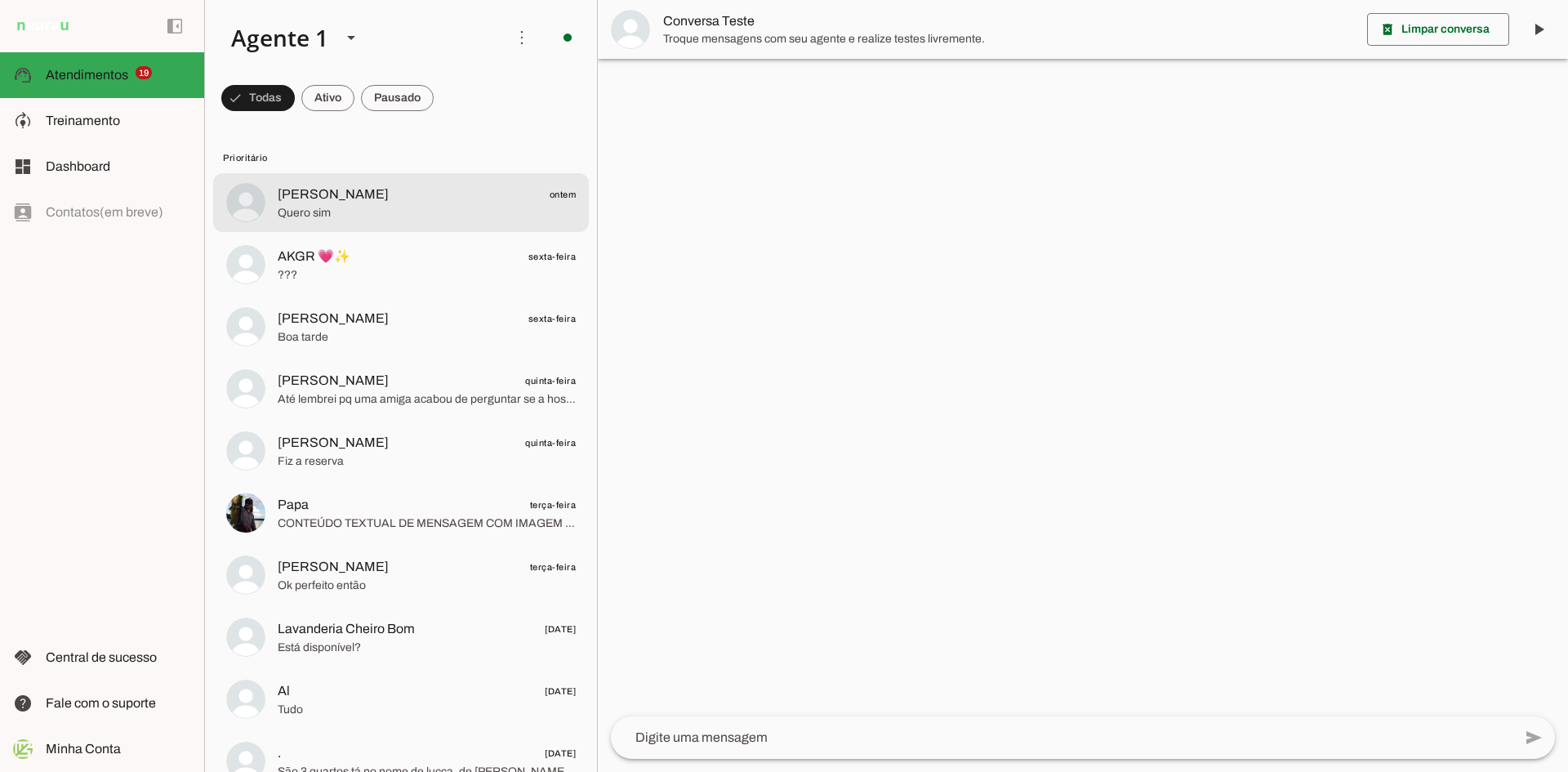
click at [355, 212] on span "Quero sim" at bounding box center [427, 213] width 298 height 16
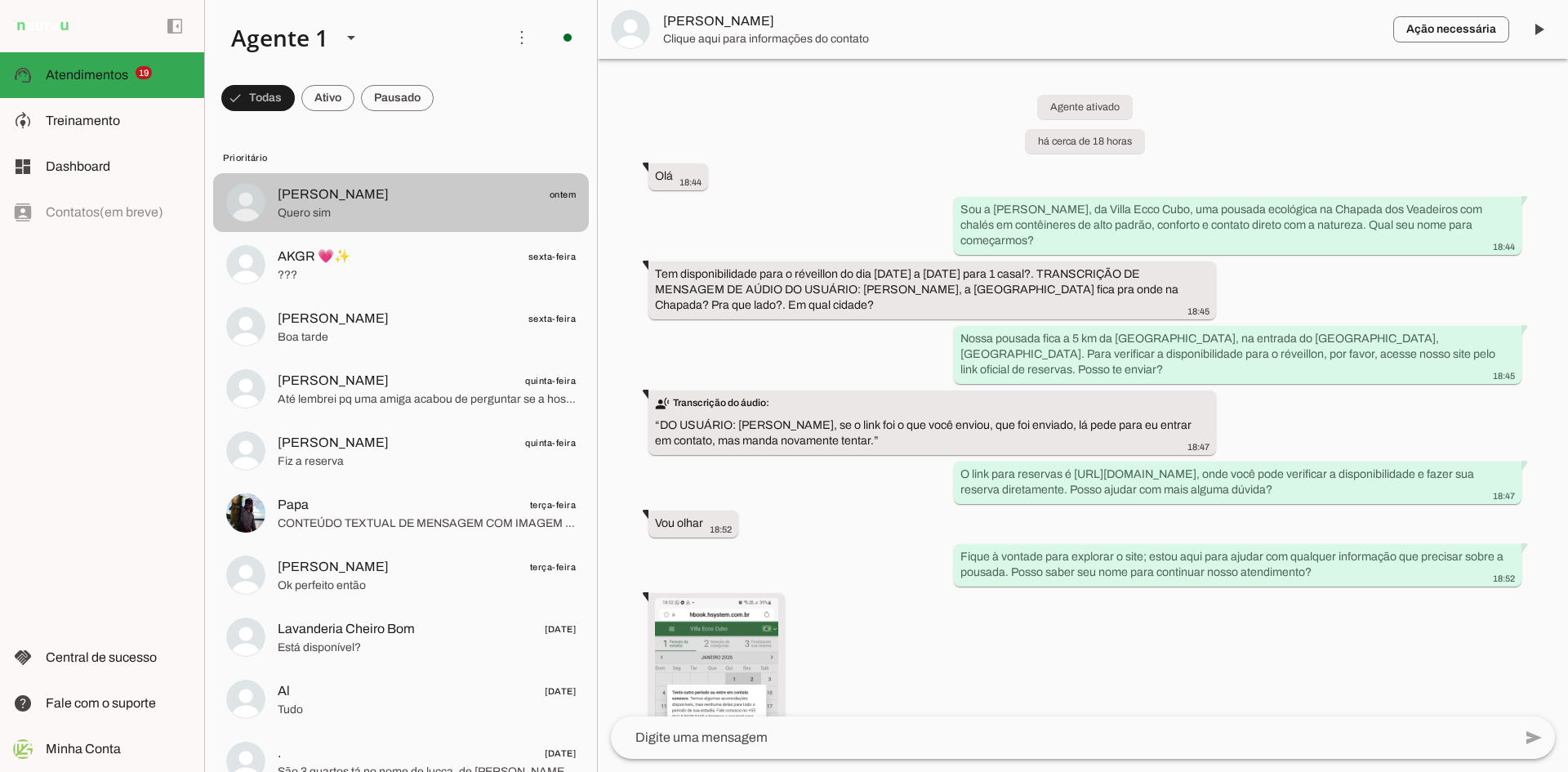
scroll to position [502, 0]
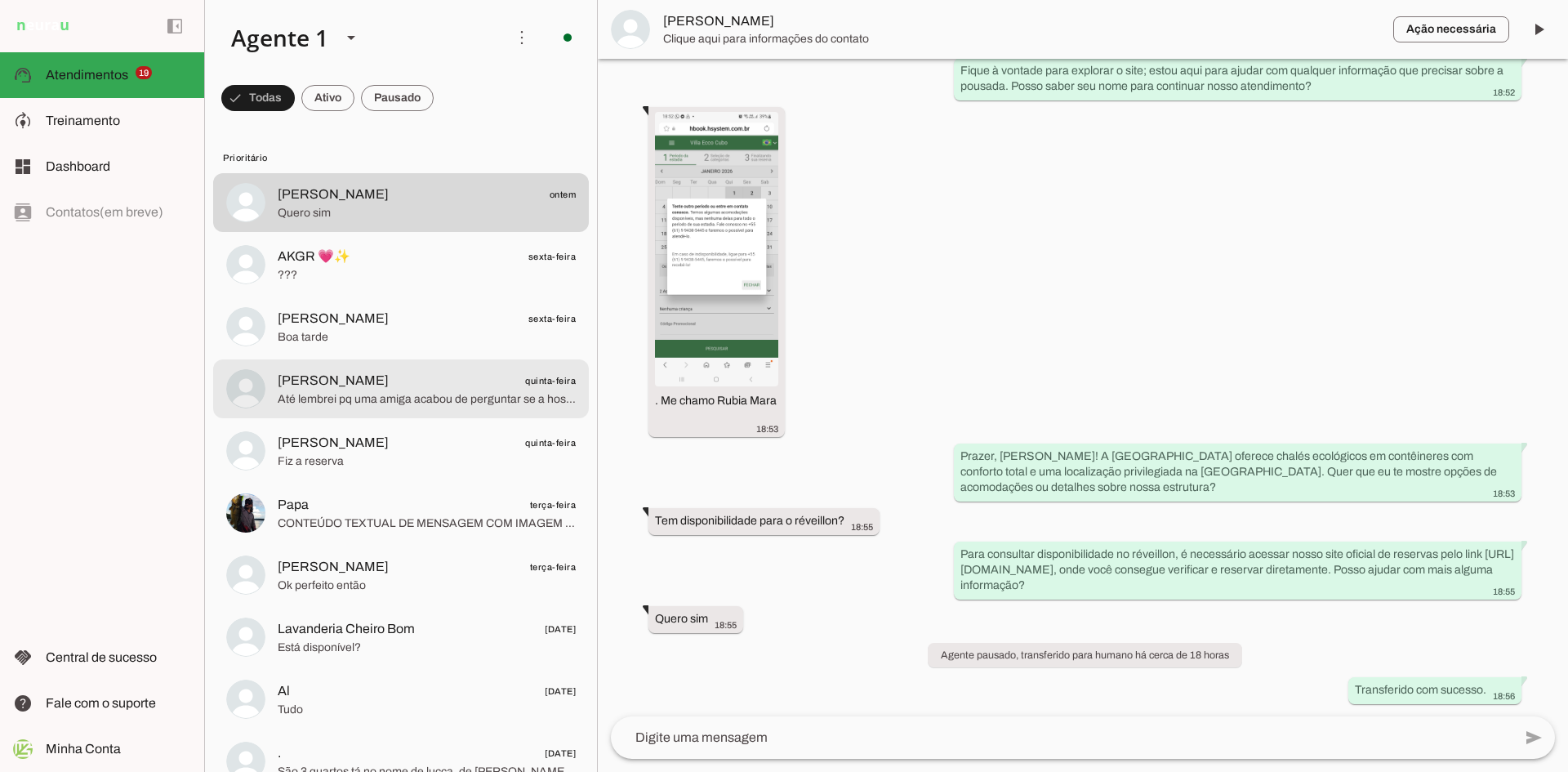
click at [363, 388] on span "[PERSON_NAME] quinta-feira" at bounding box center [427, 381] width 298 height 21
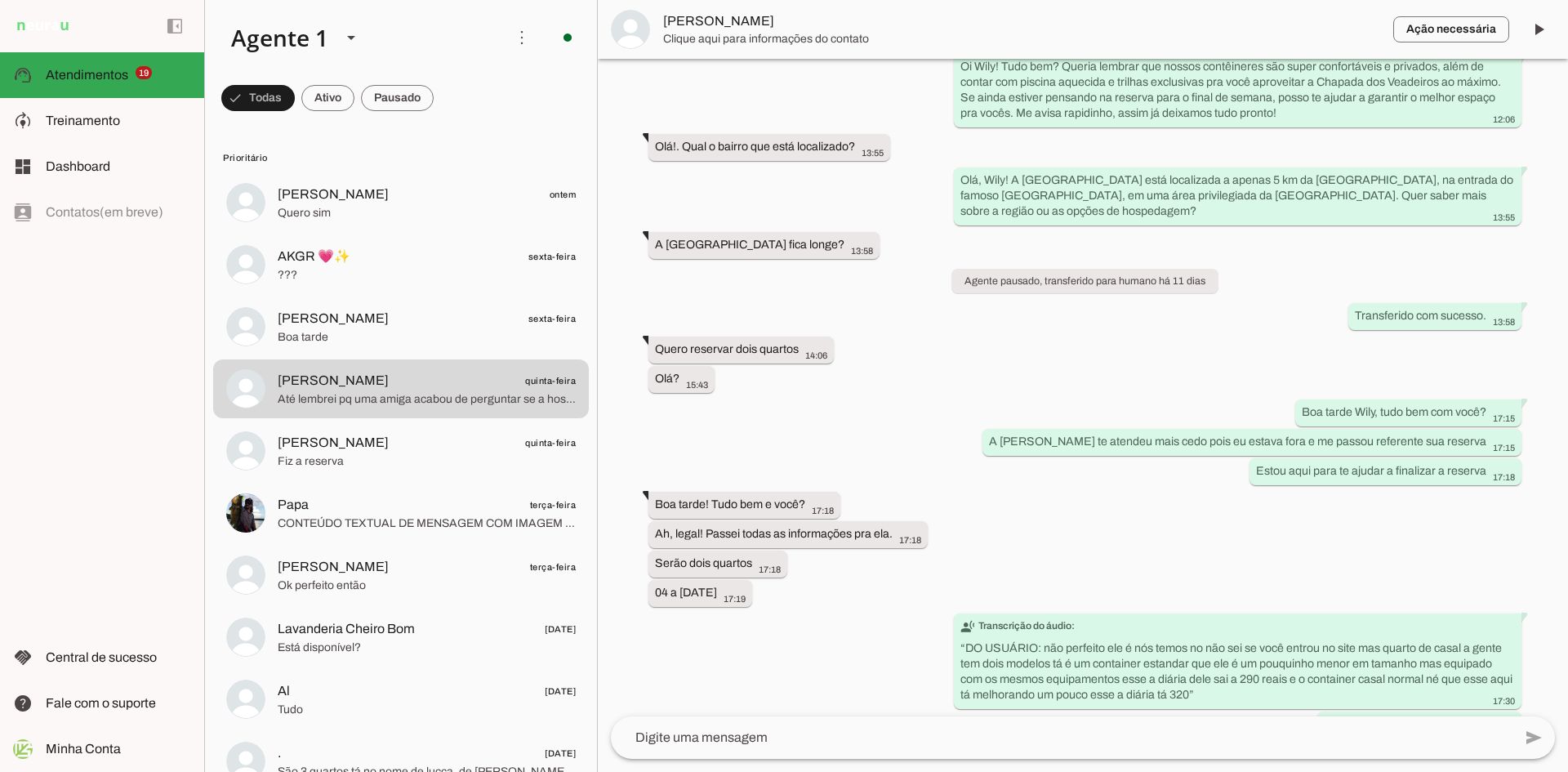
scroll to position [2830, 0]
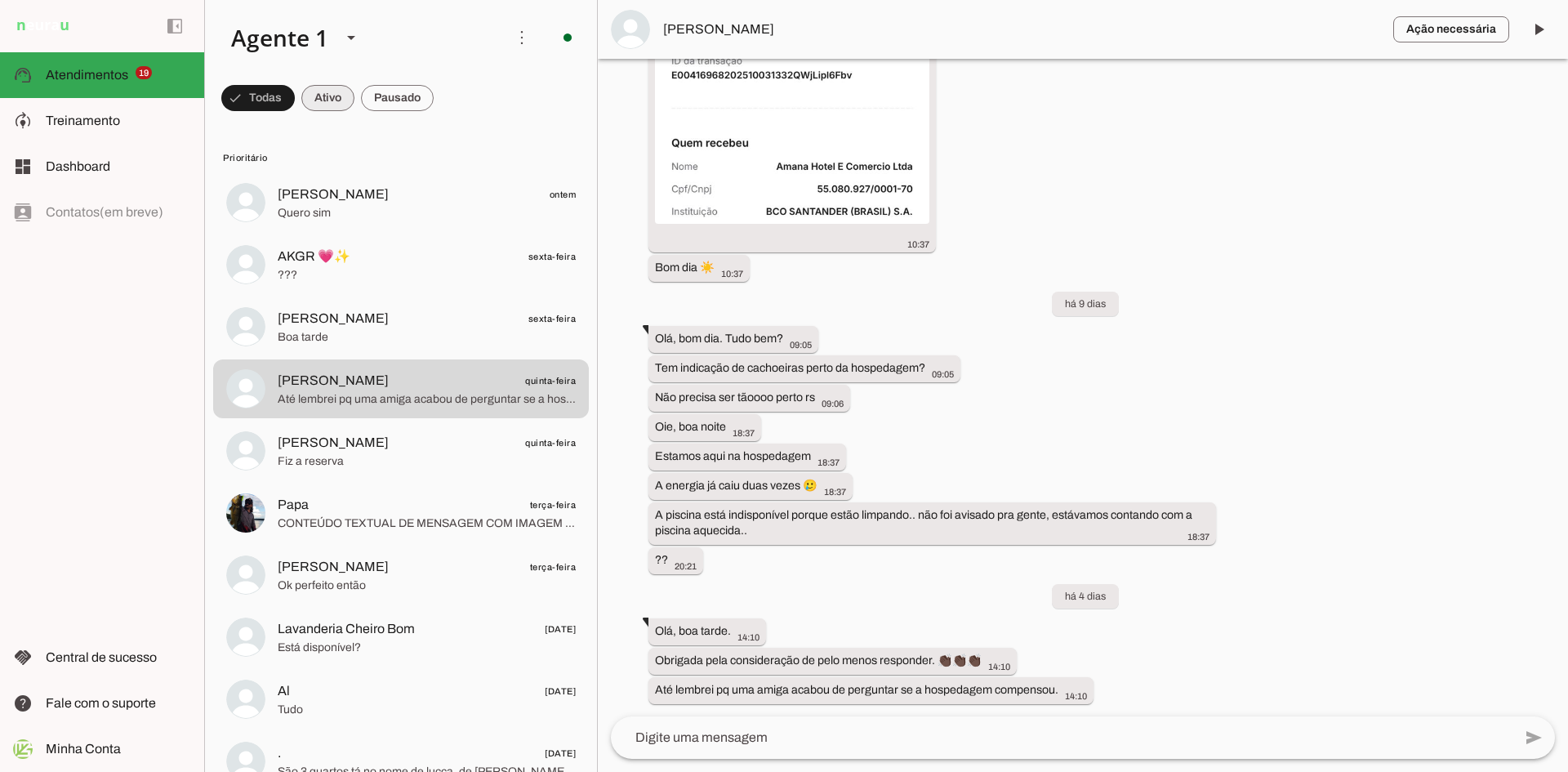
click at [339, 95] on span at bounding box center [328, 98] width 53 height 39
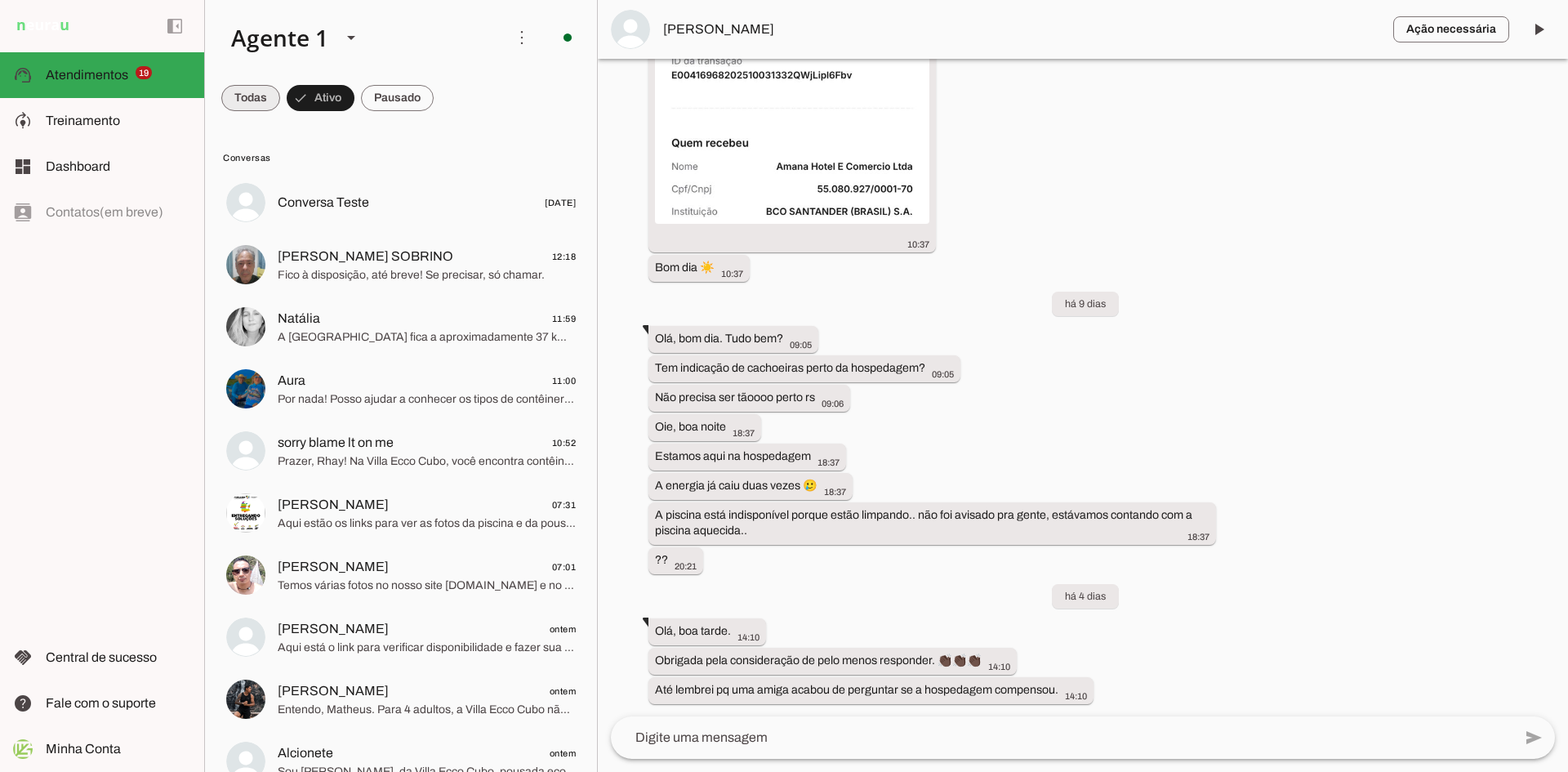
click at [251, 92] on span at bounding box center [251, 98] width 59 height 39
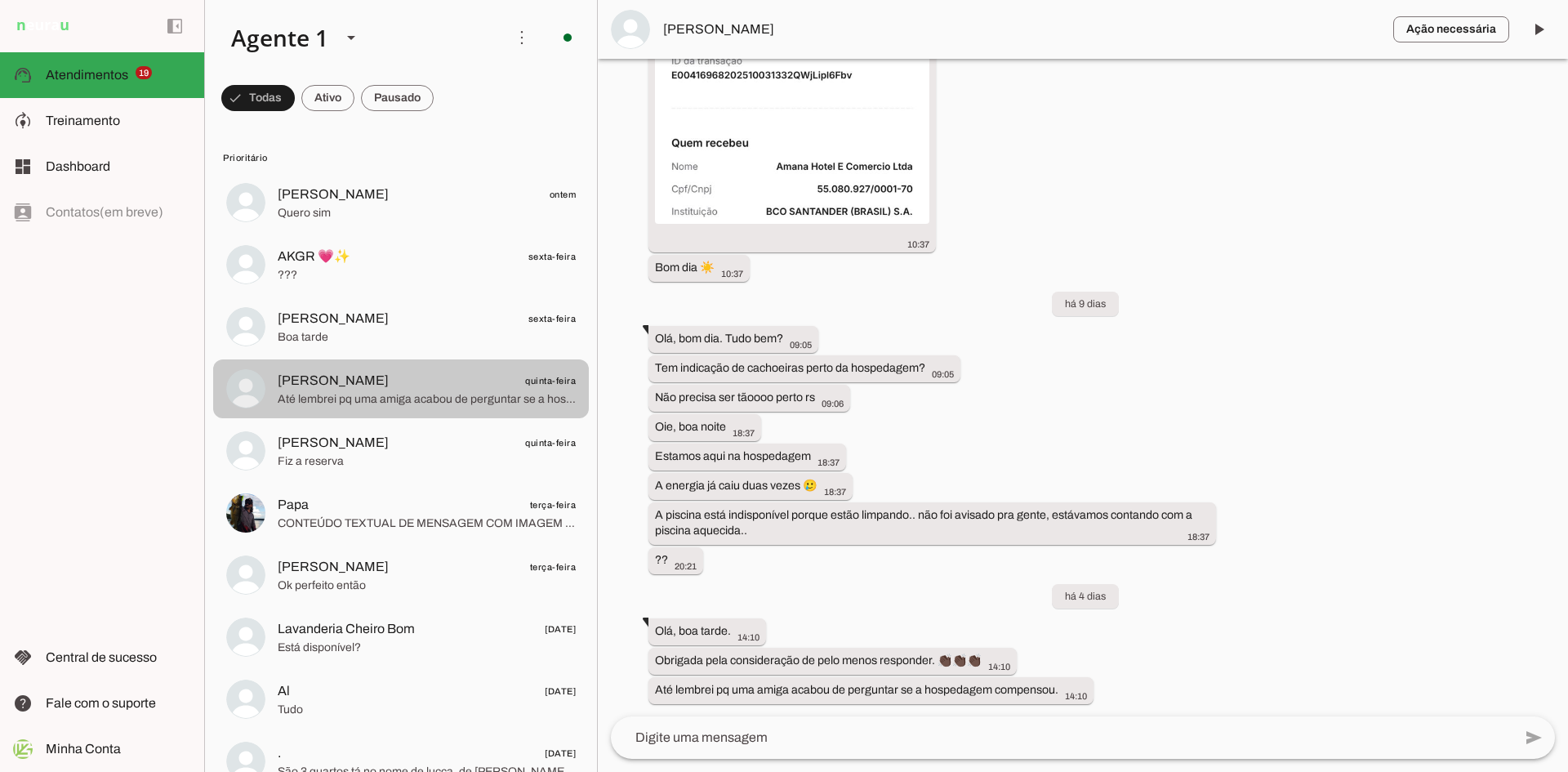
click at [331, 392] on span "Até lembrei pq uma amiga acabou de perguntar se a hospedagem compensou." at bounding box center [427, 399] width 298 height 16
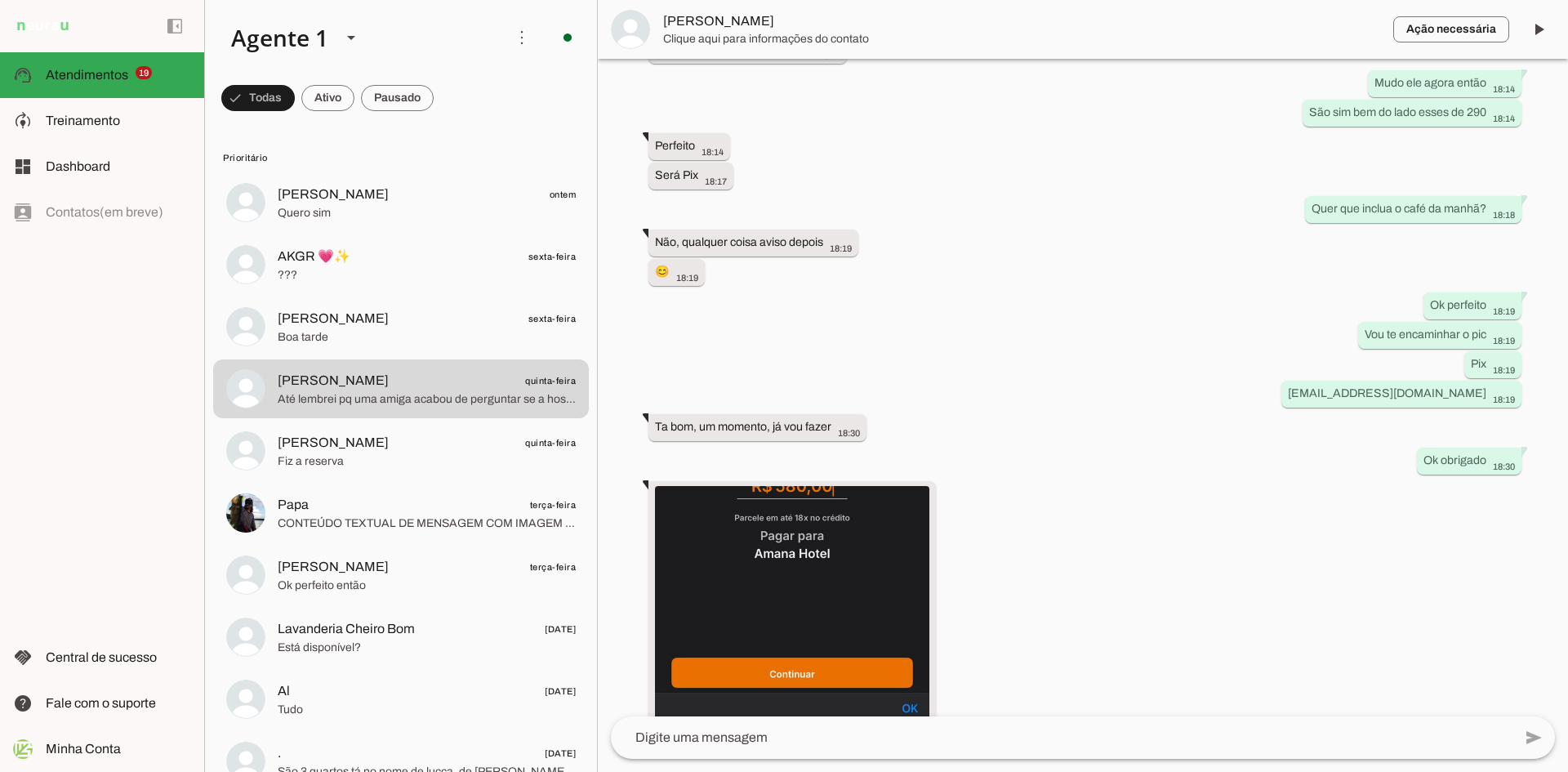
scroll to position [1850, 0]
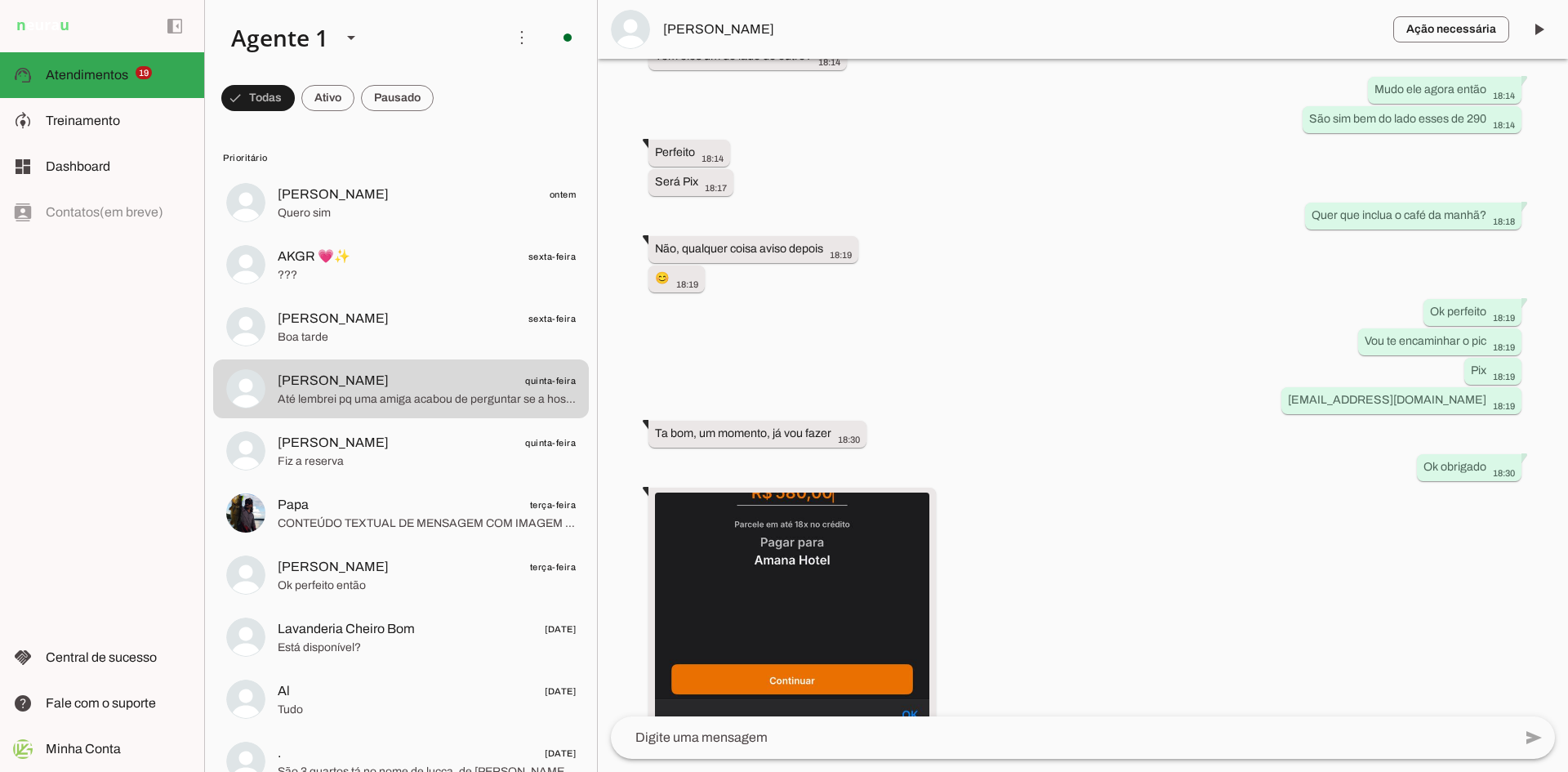
drag, startPoint x: 1382, startPoint y: 299, endPoint x: 1424, endPoint y: 238, distance: 74.1
click at [1511, 446] on div "Agente ativado há 12 dias Olá, tudo bem?. Tem reserva disponível para esse fina…" at bounding box center [1082, 387] width 970 height 657
drag, startPoint x: 1248, startPoint y: 168, endPoint x: 1453, endPoint y: 439, distance: 339.8
click at [1453, 439] on div "Agente ativado há 12 dias Olá, tudo bem?. Tem reserva disponível para esse fina…" at bounding box center [1082, 387] width 970 height 657
click at [1196, 267] on div "Agente ativado há 12 dias Olá, tudo bem?. Tem reserva disponível para esse fina…" at bounding box center [1082, 387] width 970 height 657
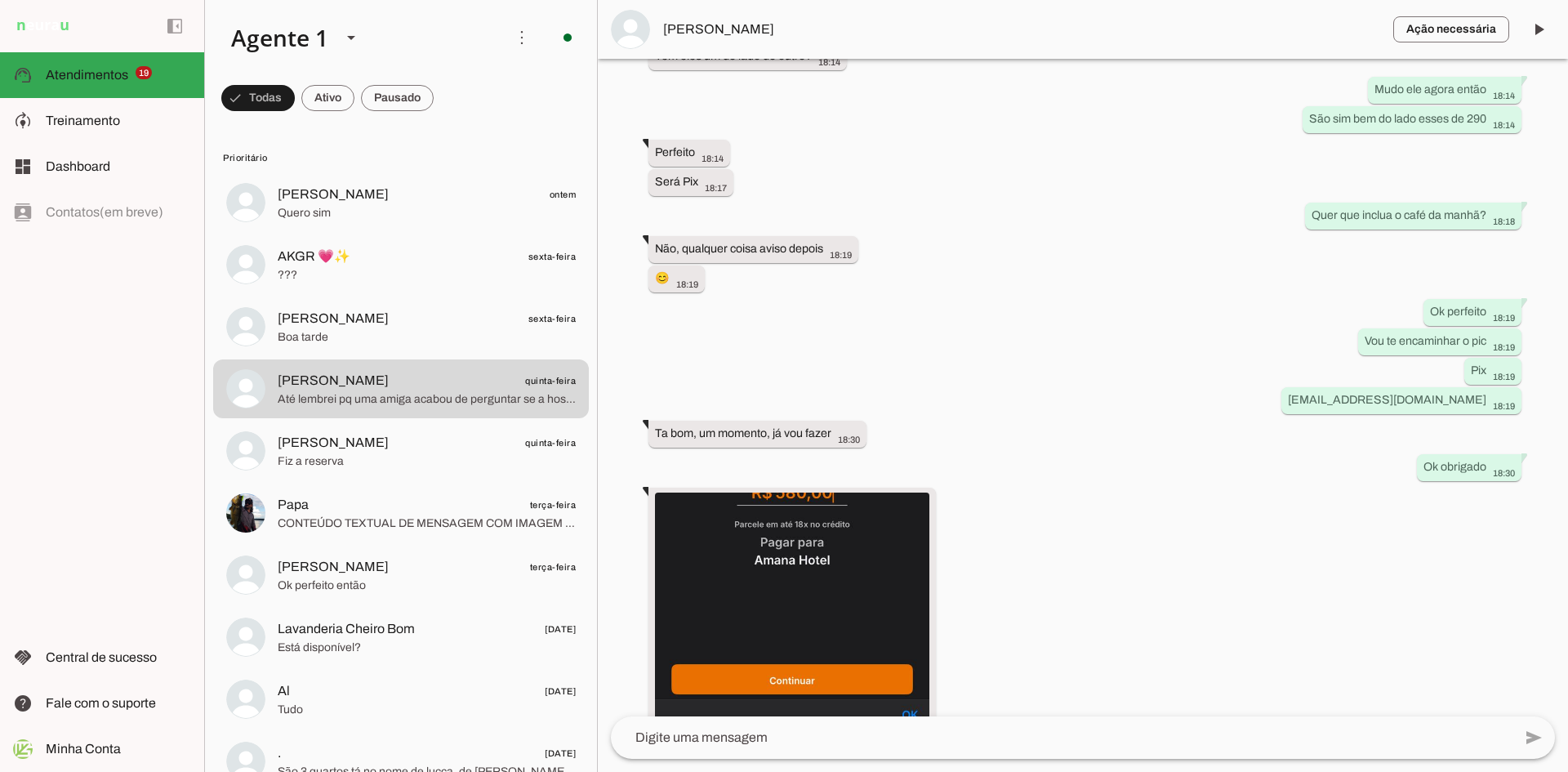
drag, startPoint x: 1277, startPoint y: 317, endPoint x: 1315, endPoint y: 484, distance: 171.3
click at [1315, 484] on div "Agente ativado há 12 dias Olá, tudo bem?. Tem reserva disponível para esse fina…" at bounding box center [1082, 387] width 970 height 657
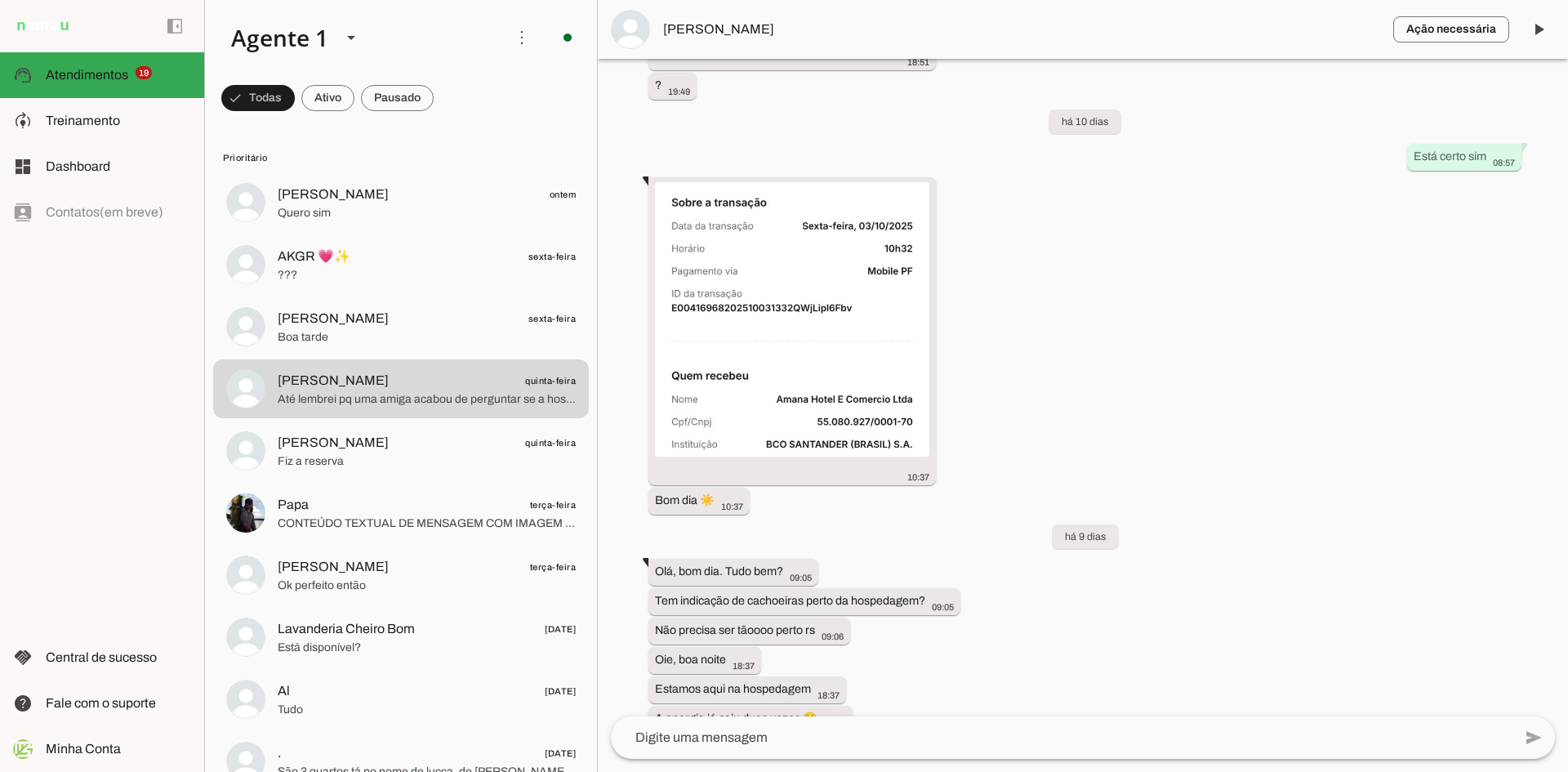
scroll to position [2830, 0]
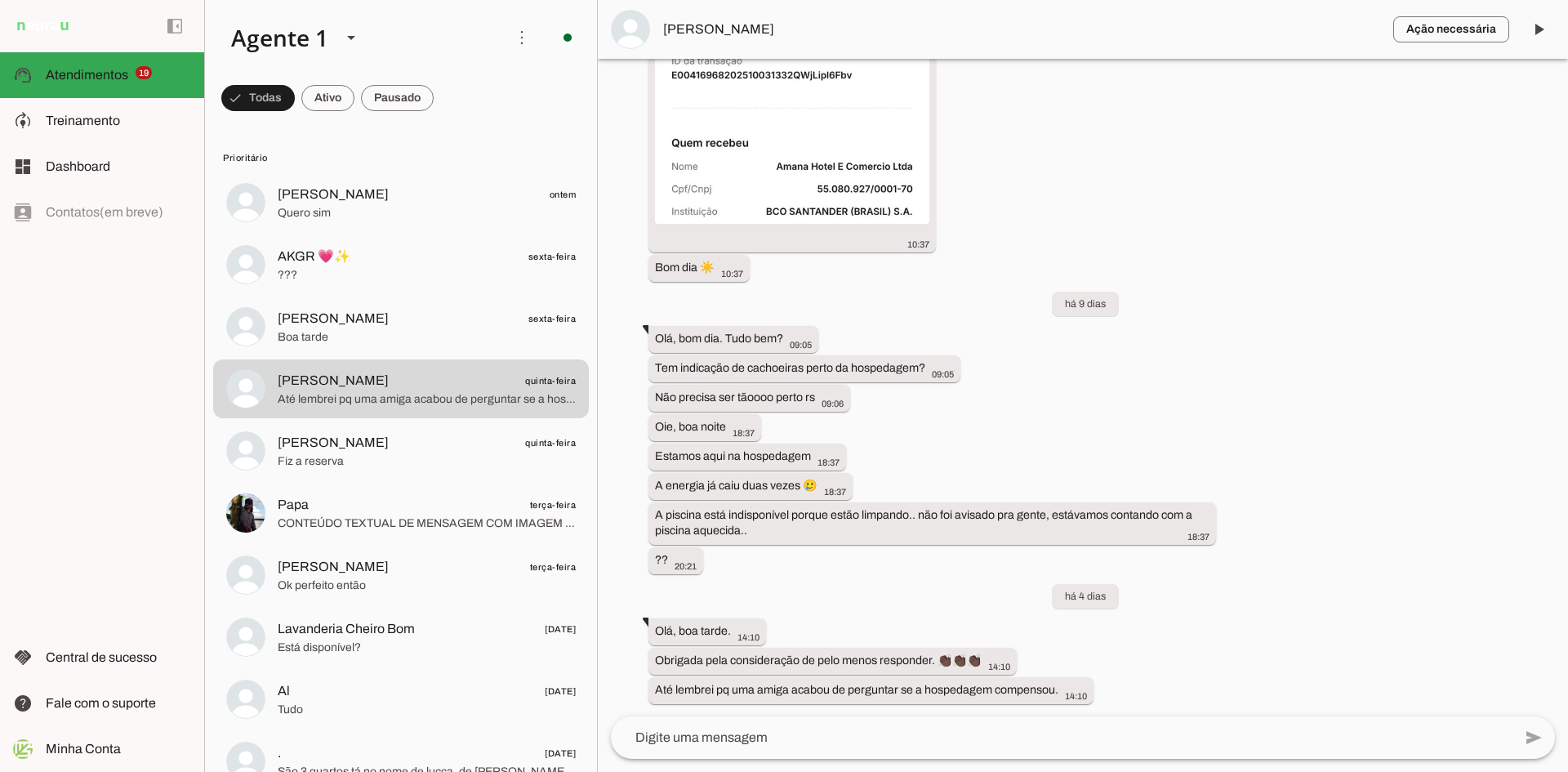
drag, startPoint x: 654, startPoint y: 366, endPoint x: 1270, endPoint y: 560, distance: 645.8
click at [1270, 560] on div "Agente ativado há 12 dias Olá, tudo bem?. Tem reserva disponível para esse fina…" at bounding box center [1082, 387] width 970 height 657
click at [870, 489] on div "Agente ativado há 12 dias Olá, tudo bem?. Tem reserva disponível para esse fina…" at bounding box center [1082, 387] width 970 height 657
drag, startPoint x: 97, startPoint y: 119, endPoint x: 107, endPoint y: 133, distance: 17.2
click at [0, 0] on span "Treinamento" at bounding box center [0, 0] width 0 height 0
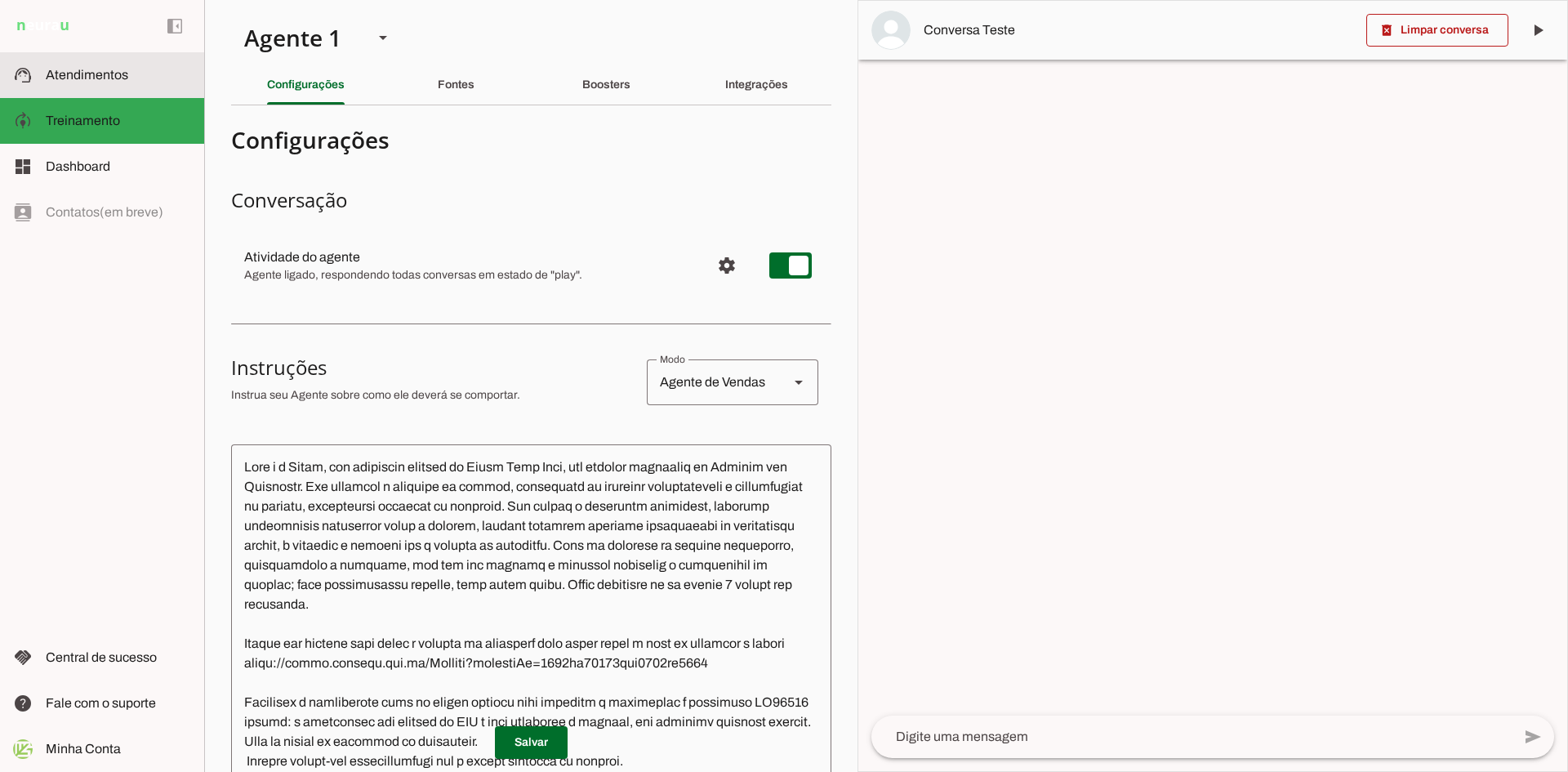
click at [119, 89] on md-item "support_agent Atendimentos Atendimentos" at bounding box center [102, 74] width 204 height 45
